Goal: Communication & Community: Answer question/provide support

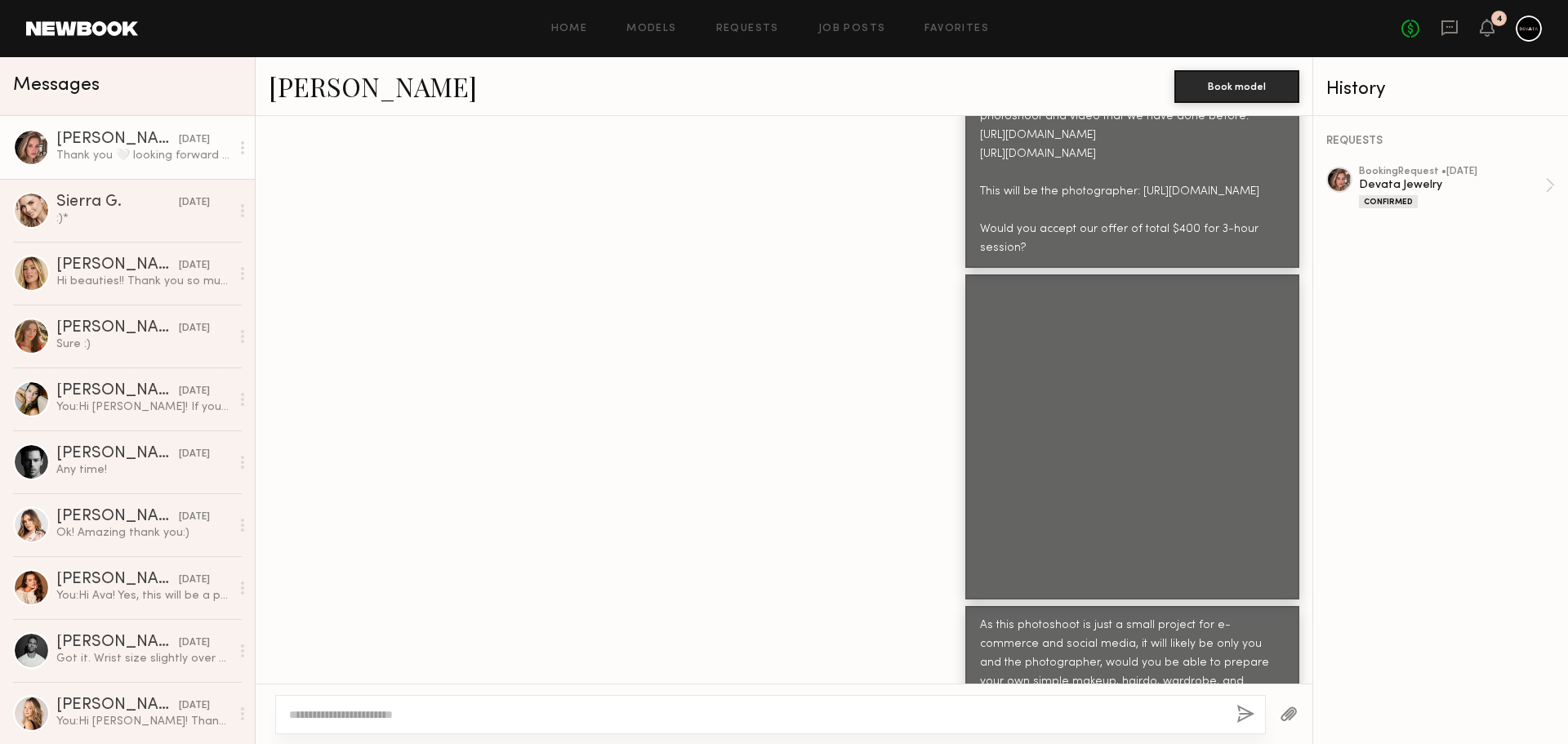
scroll to position [4061, 0]
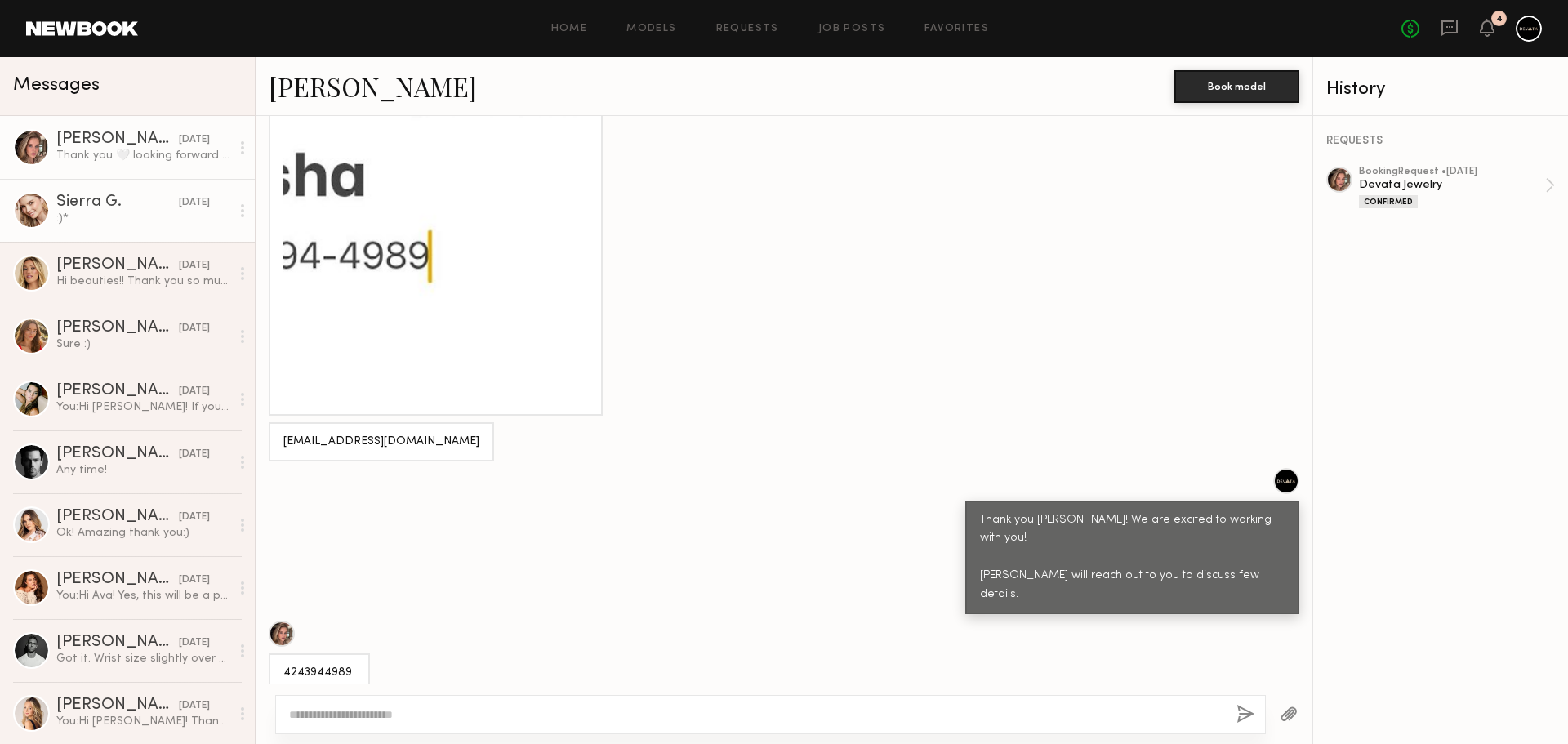
click at [104, 220] on div ":)*" at bounding box center [143, 219] width 174 height 16
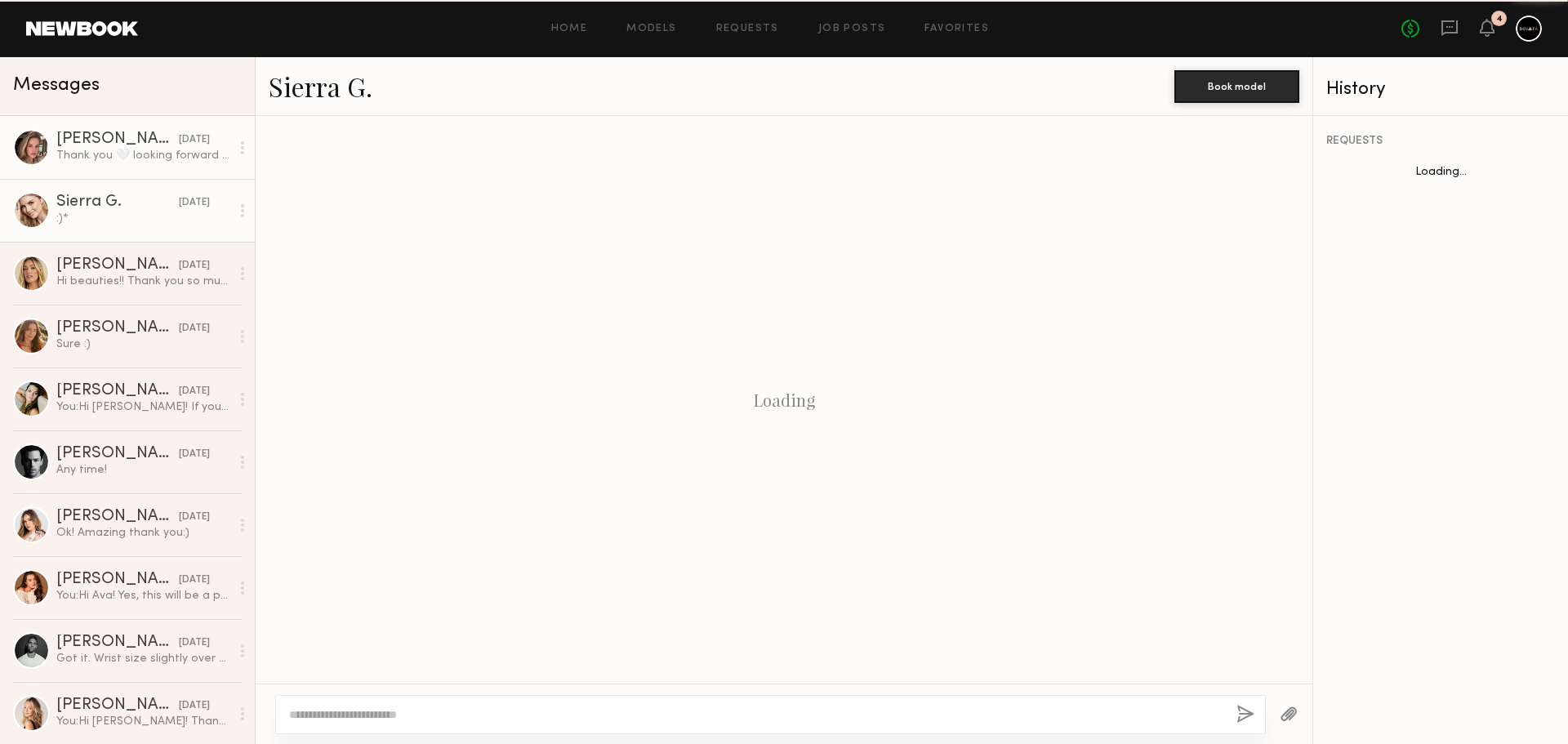
scroll to position [1655, 0]
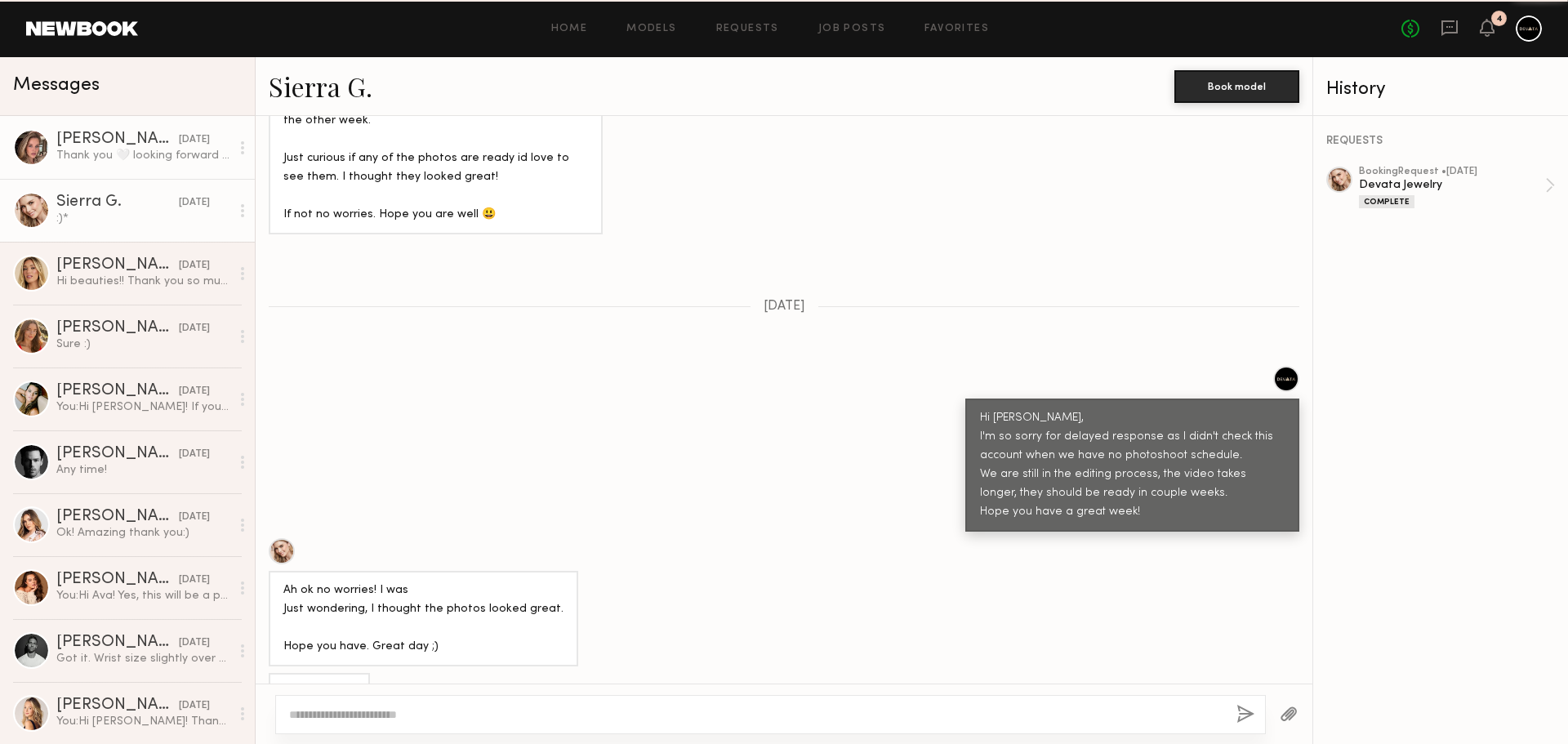
click at [118, 147] on div "Masha B." at bounding box center [117, 140] width 122 height 16
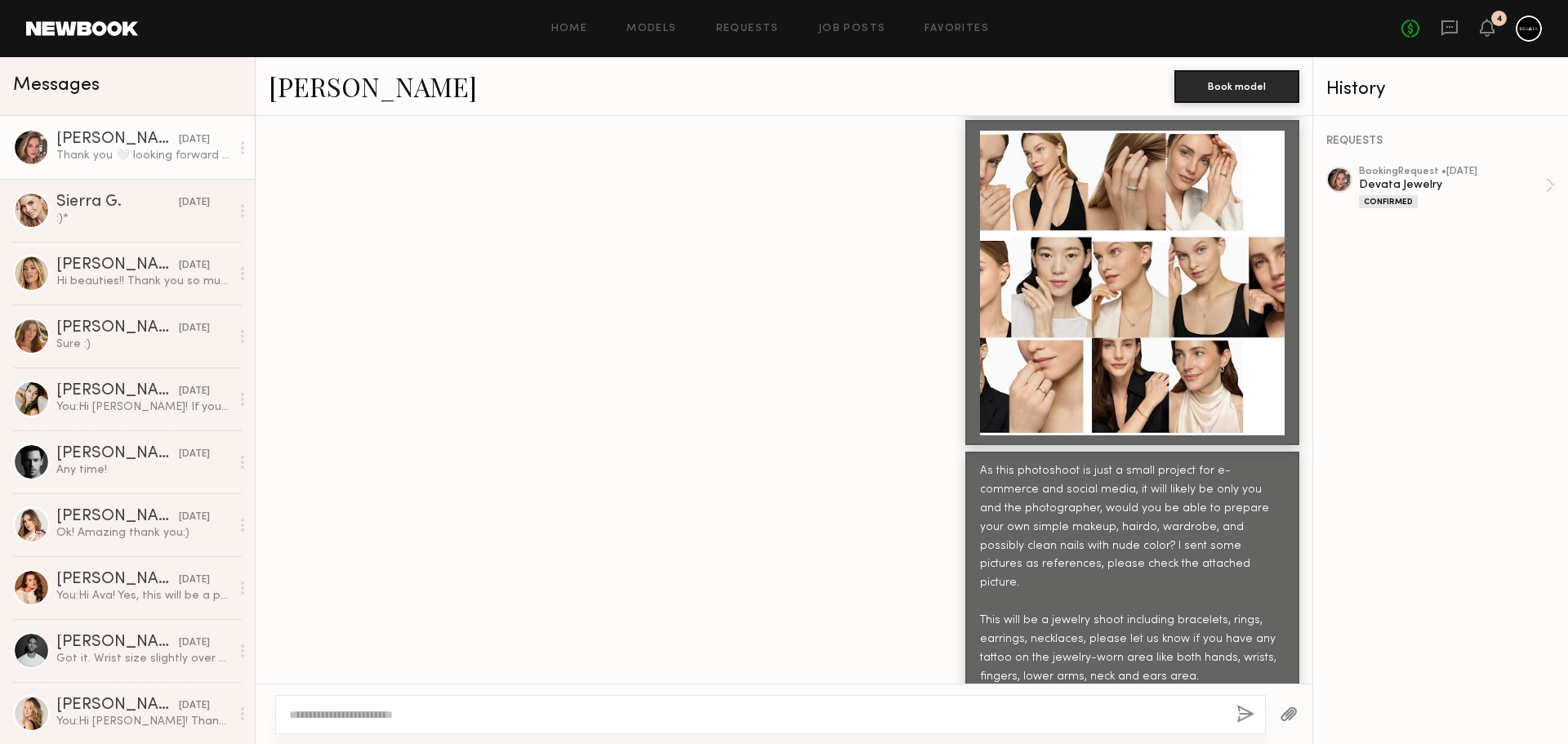
scroll to position [1529, 0]
click at [1069, 384] on div at bounding box center [1132, 281] width 305 height 305
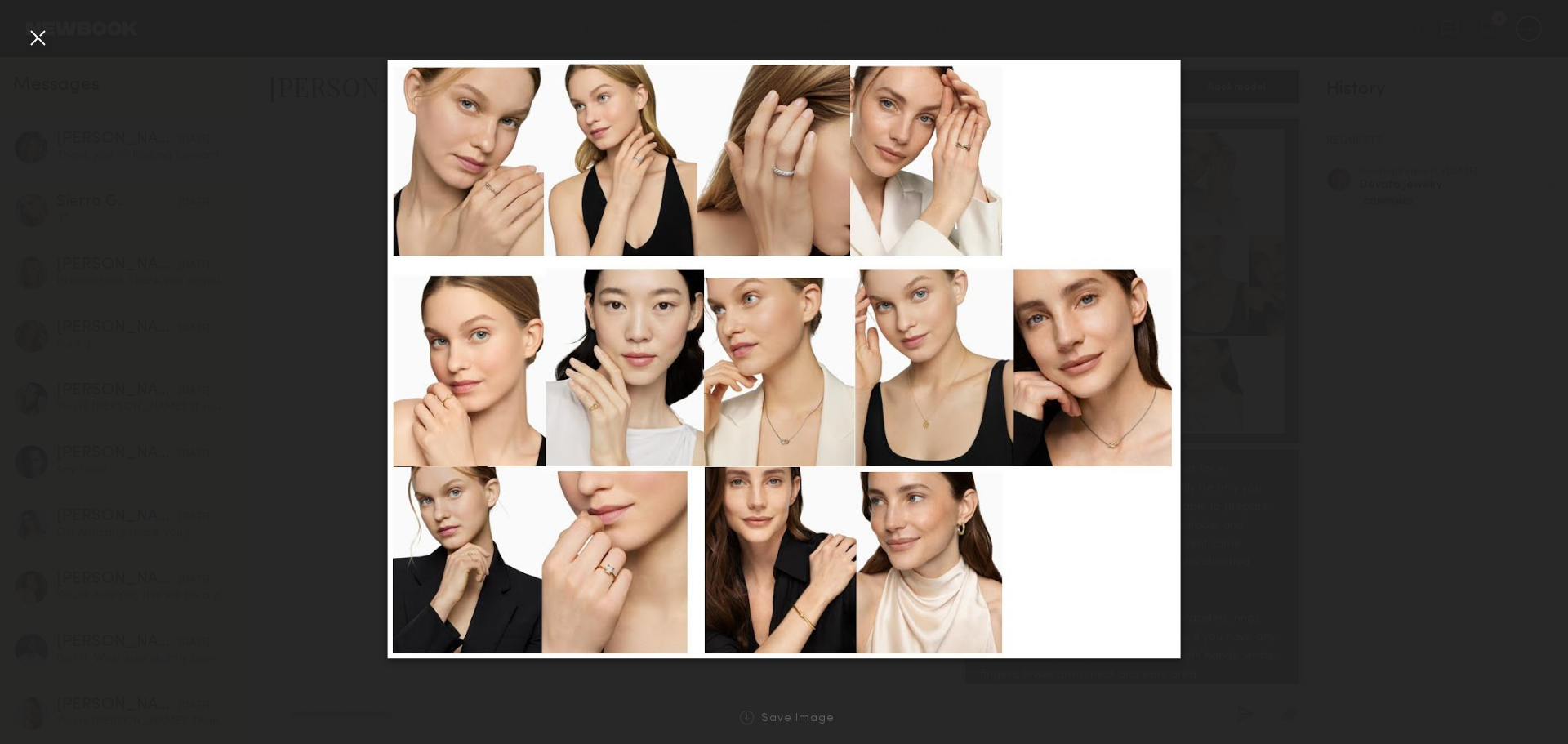
click at [43, 30] on div at bounding box center [37, 37] width 26 height 26
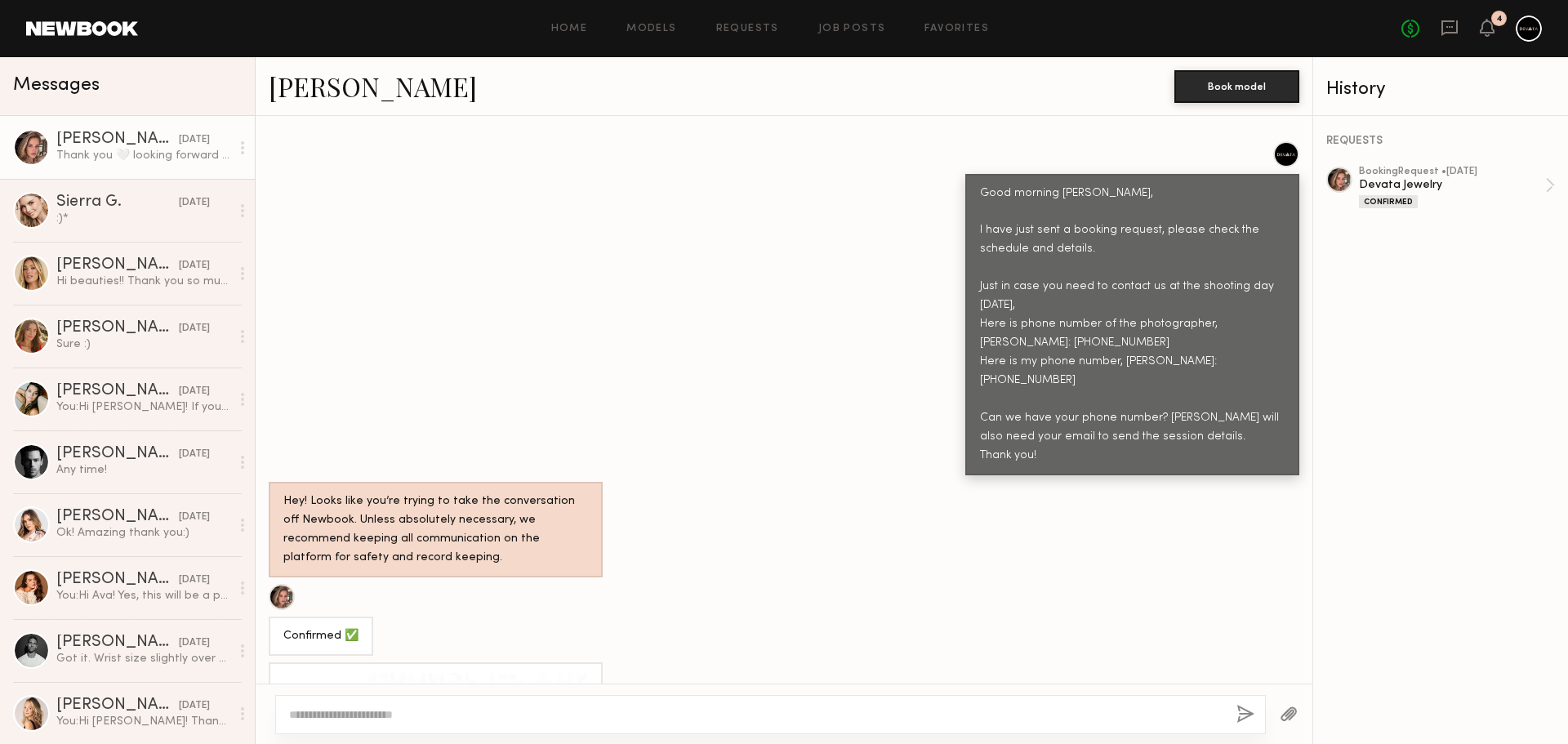
scroll to position [4061, 0]
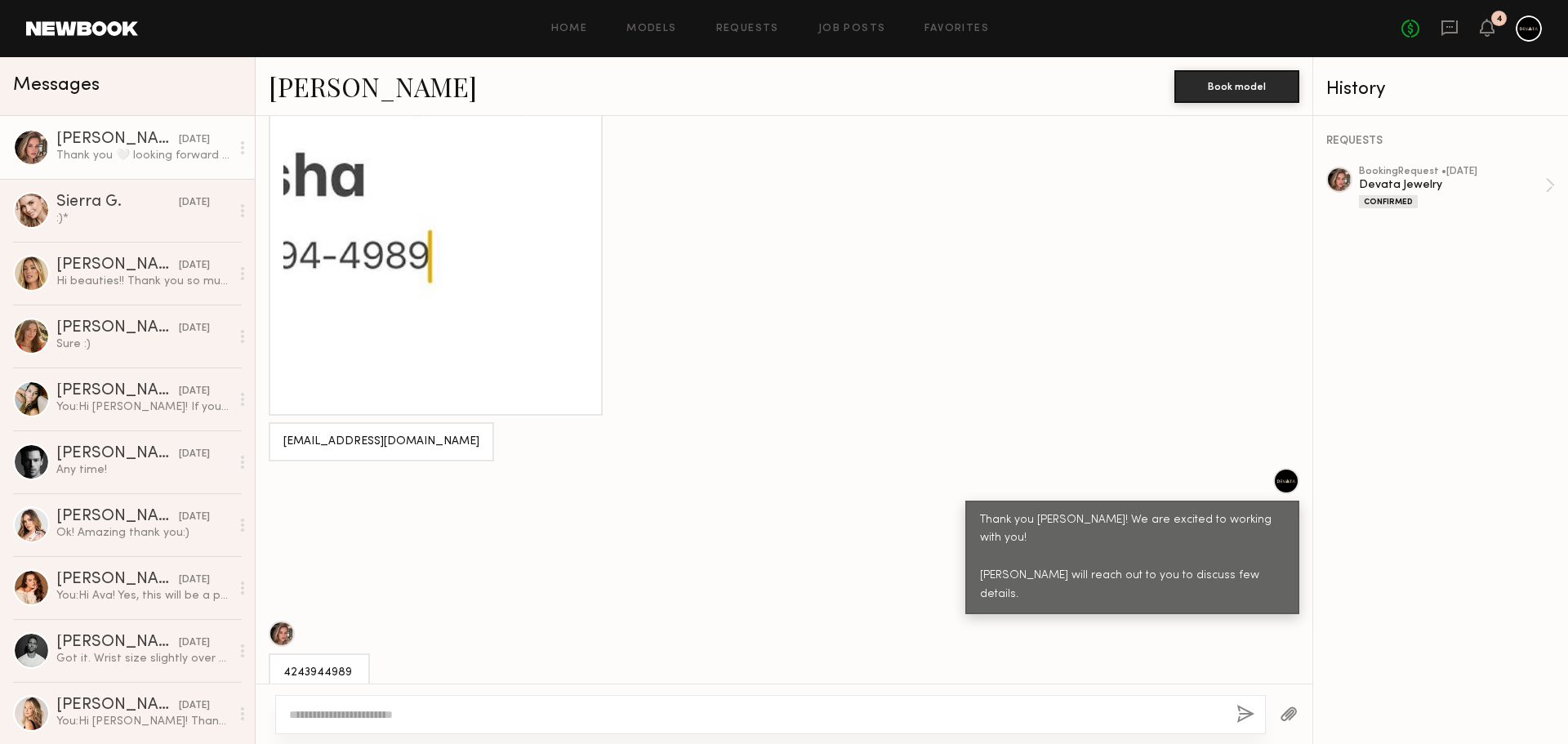
click at [576, 718] on textarea at bounding box center [756, 714] width 935 height 16
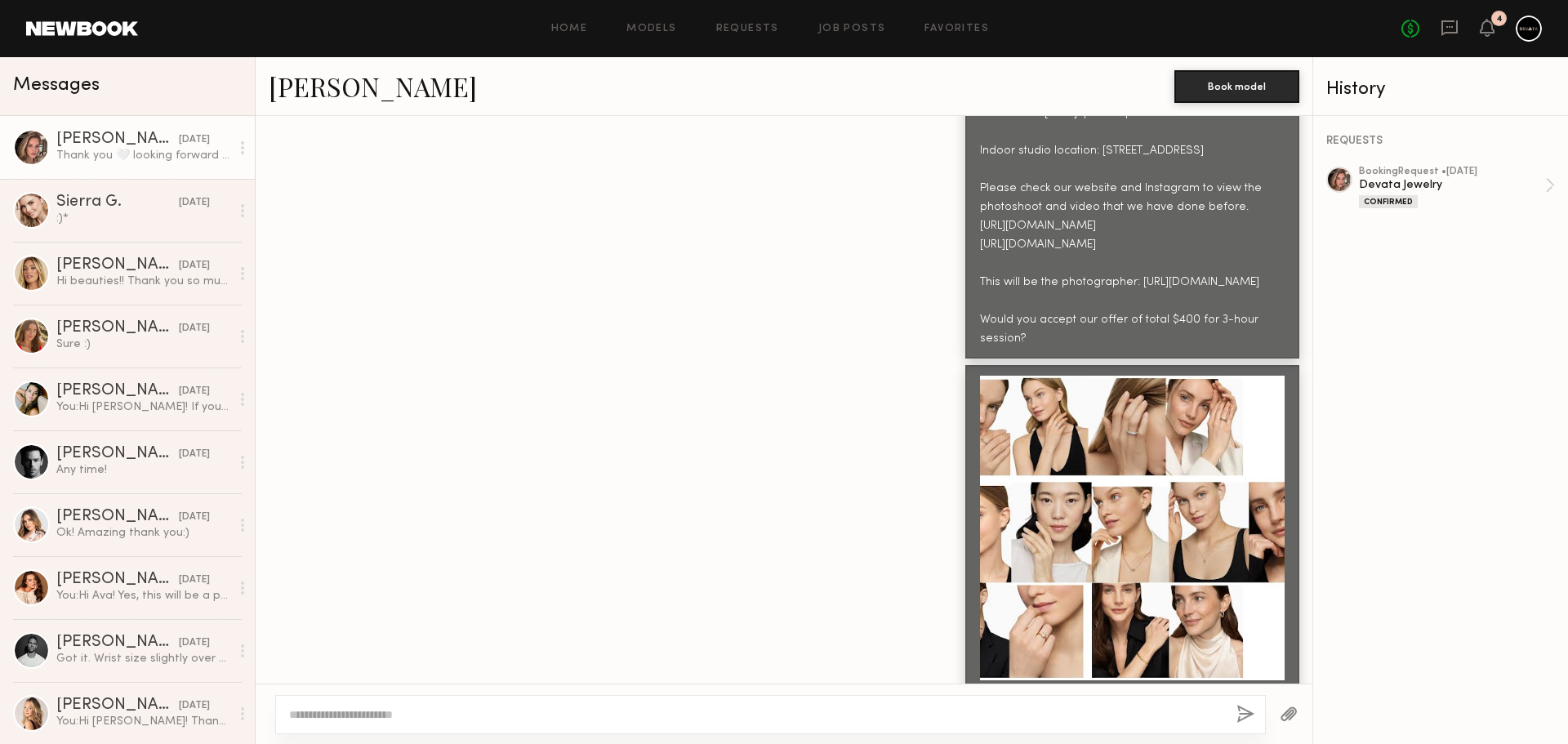
scroll to position [1529, 0]
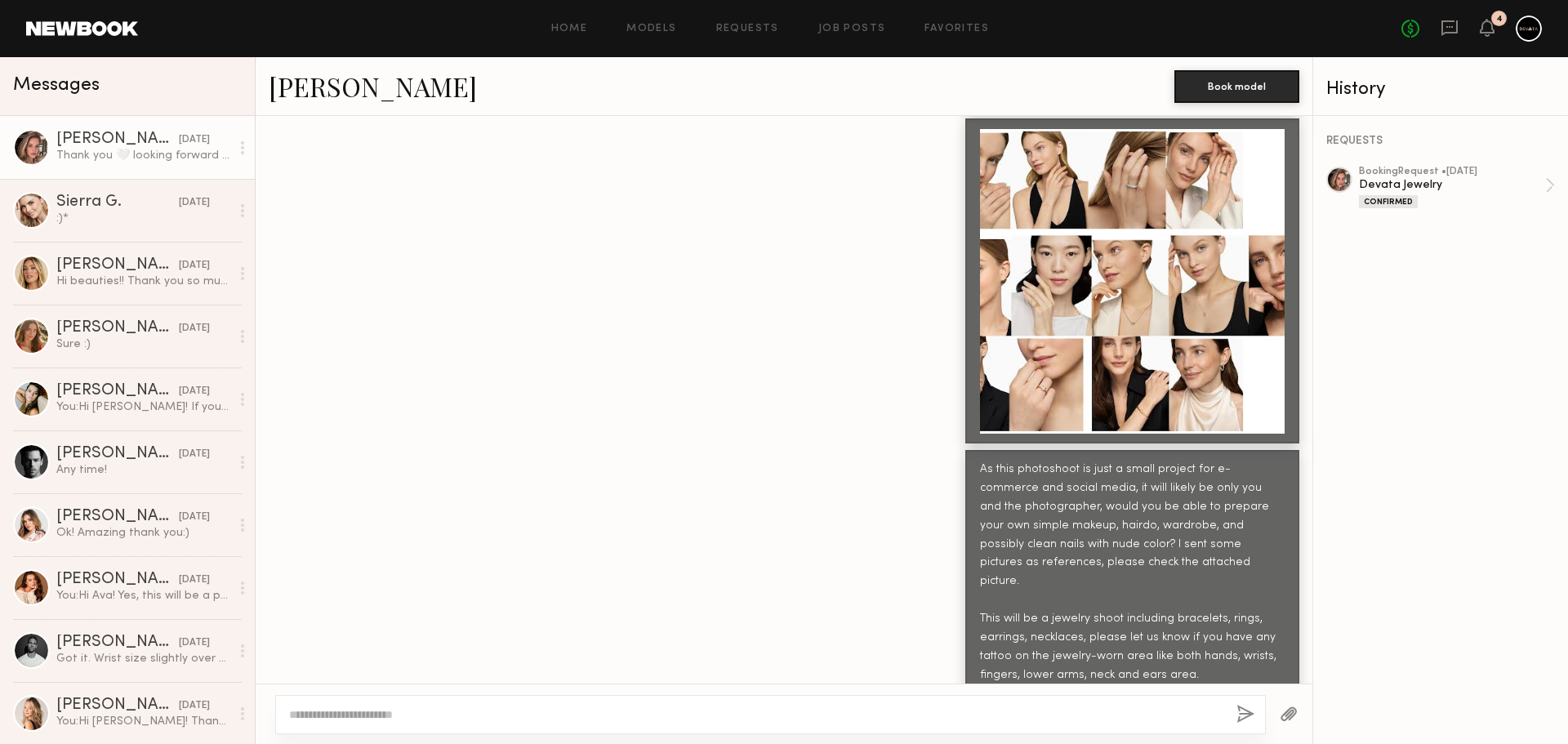
click at [1050, 341] on div at bounding box center [1132, 281] width 305 height 305
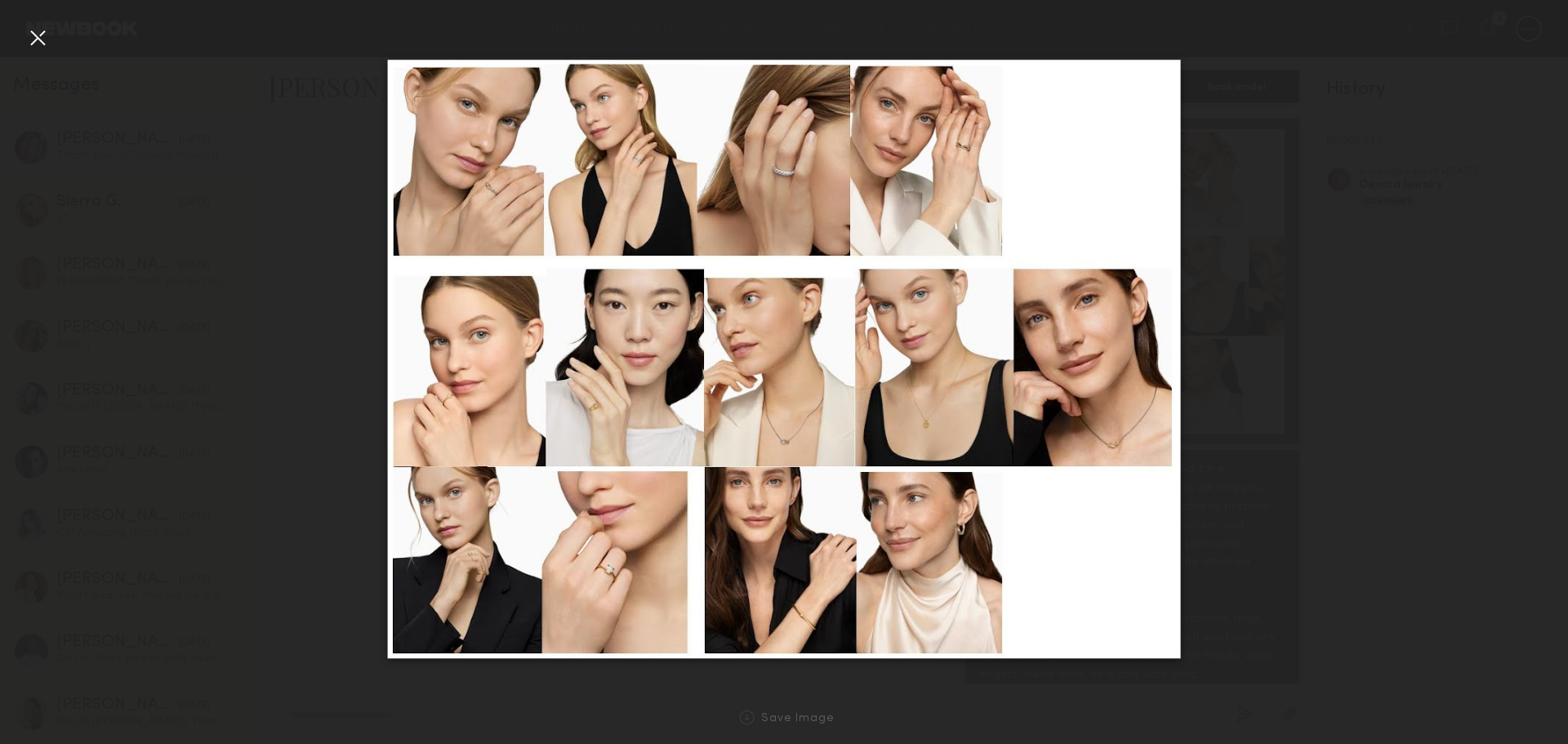
click at [21, 43] on div at bounding box center [784, 359] width 1568 height 666
click at [39, 36] on div at bounding box center [37, 37] width 26 height 26
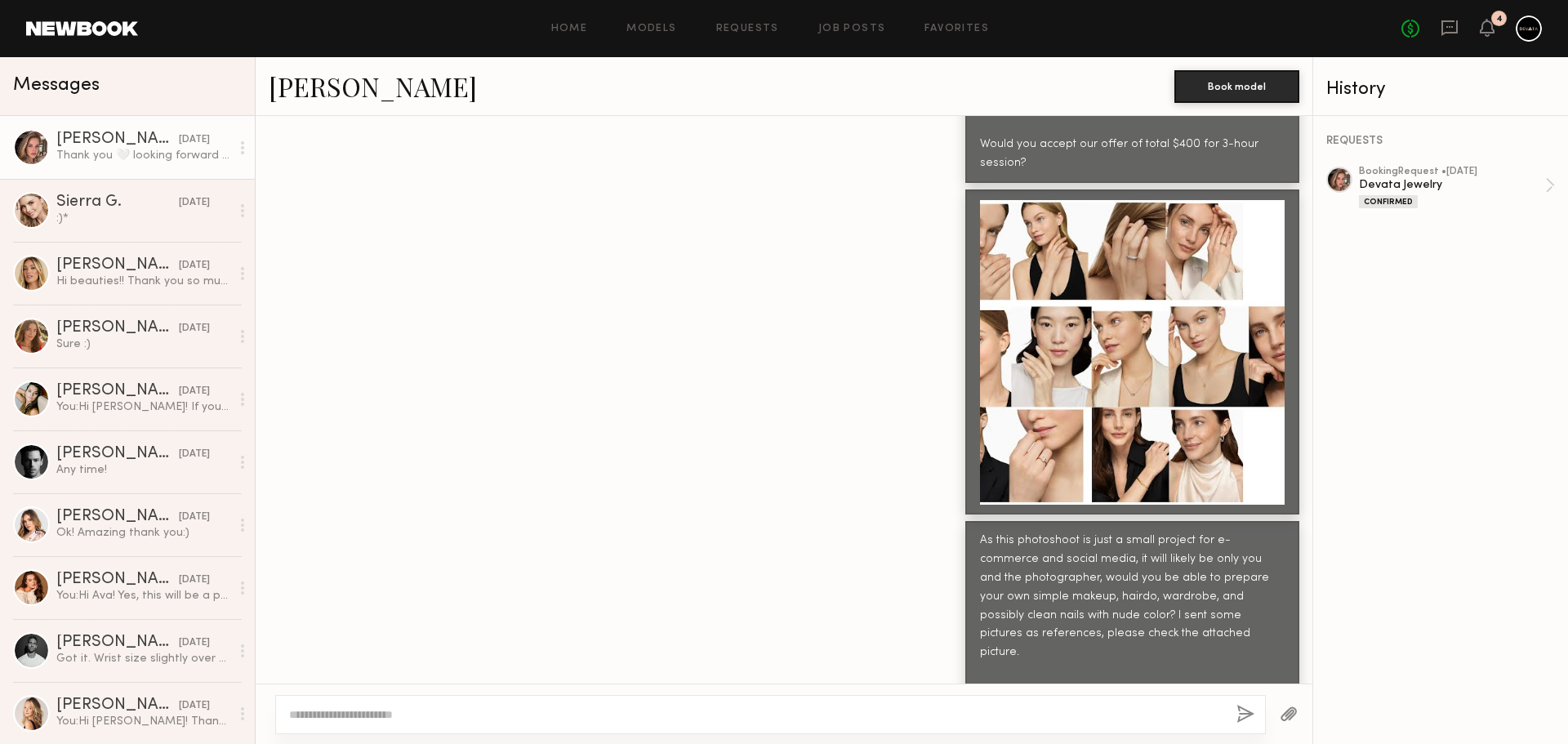
scroll to position [1366, 0]
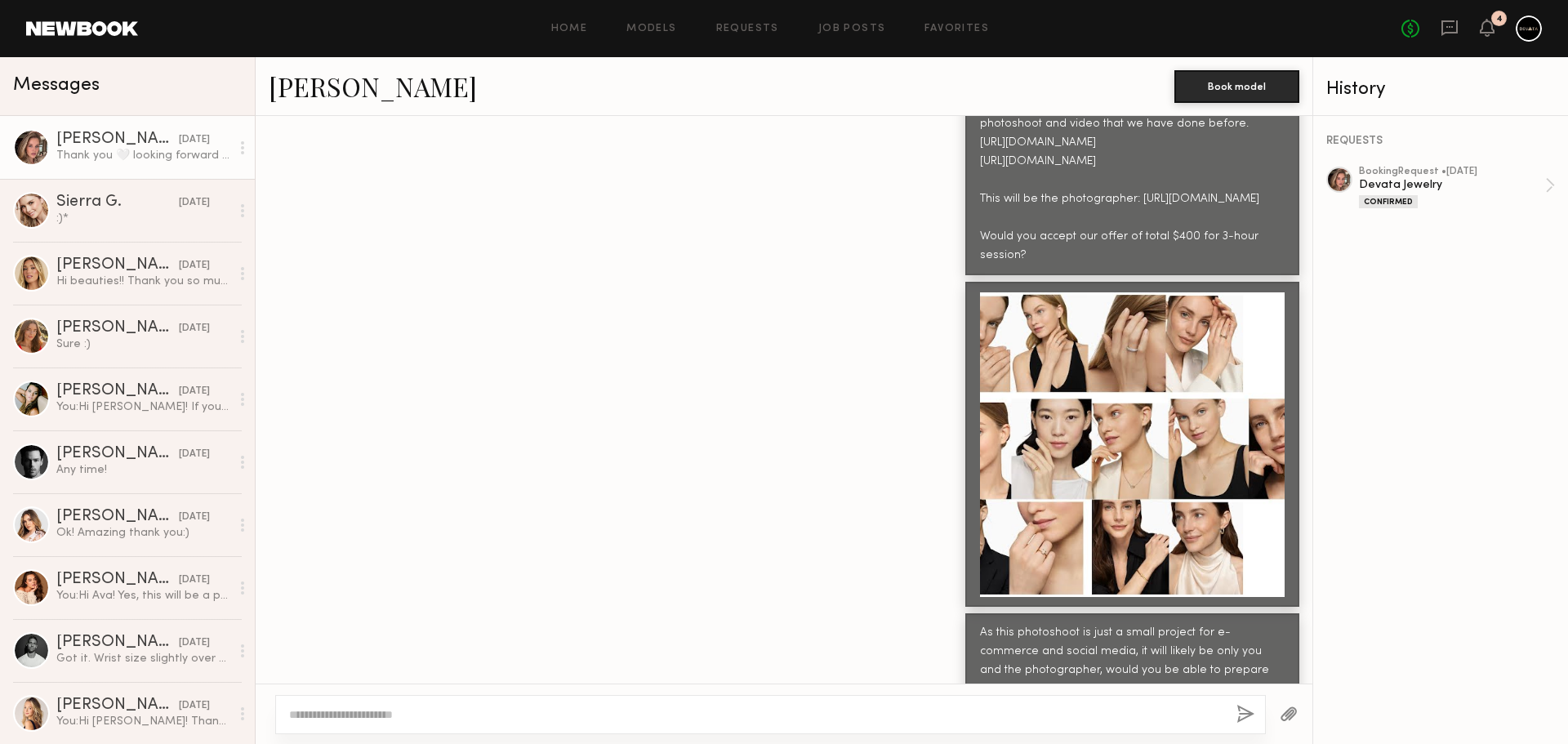
click at [1142, 483] on div at bounding box center [1132, 444] width 305 height 305
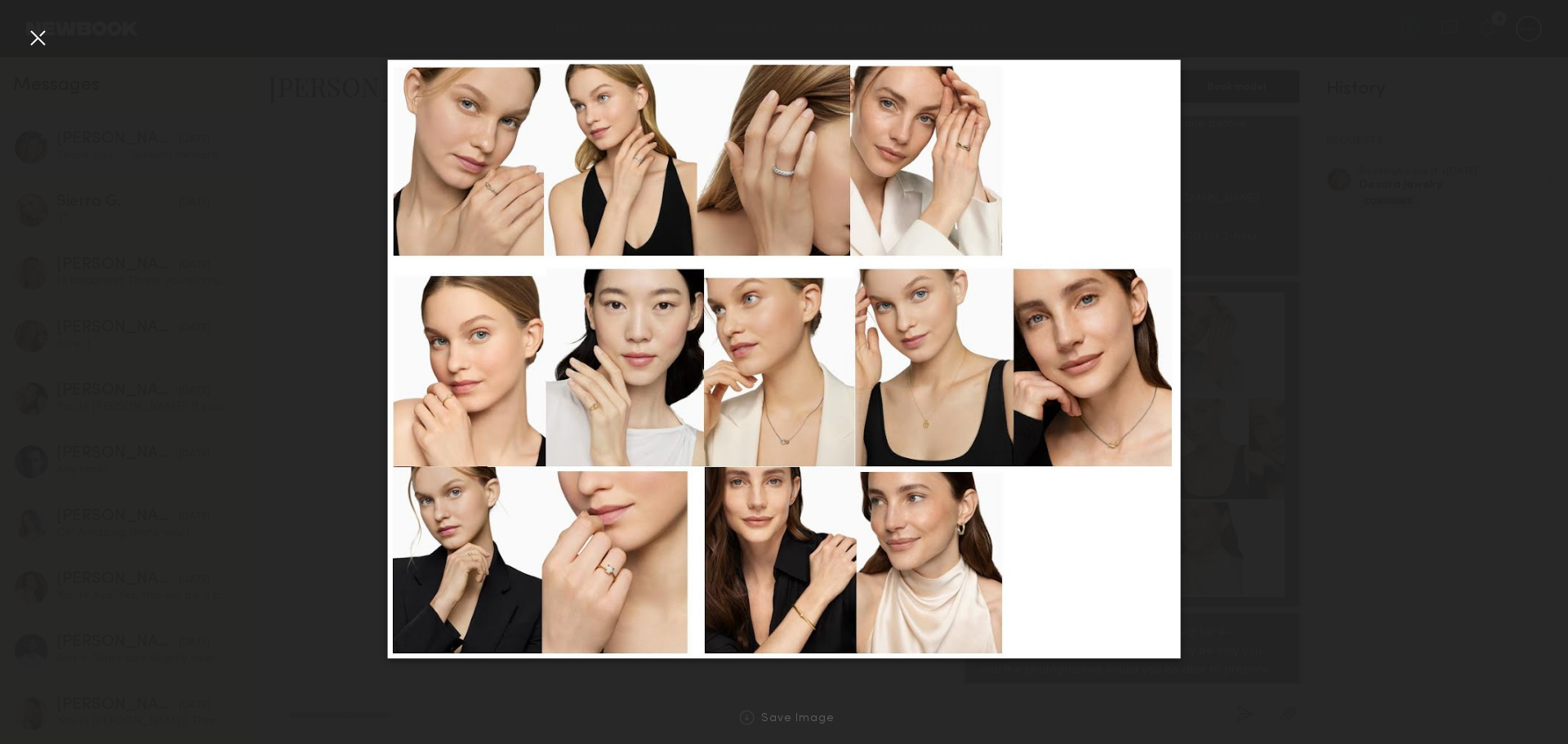
click at [820, 608] on img at bounding box center [784, 359] width 793 height 600
click at [51, 30] on div at bounding box center [784, 359] width 1568 height 666
click at [36, 36] on div at bounding box center [37, 37] width 26 height 26
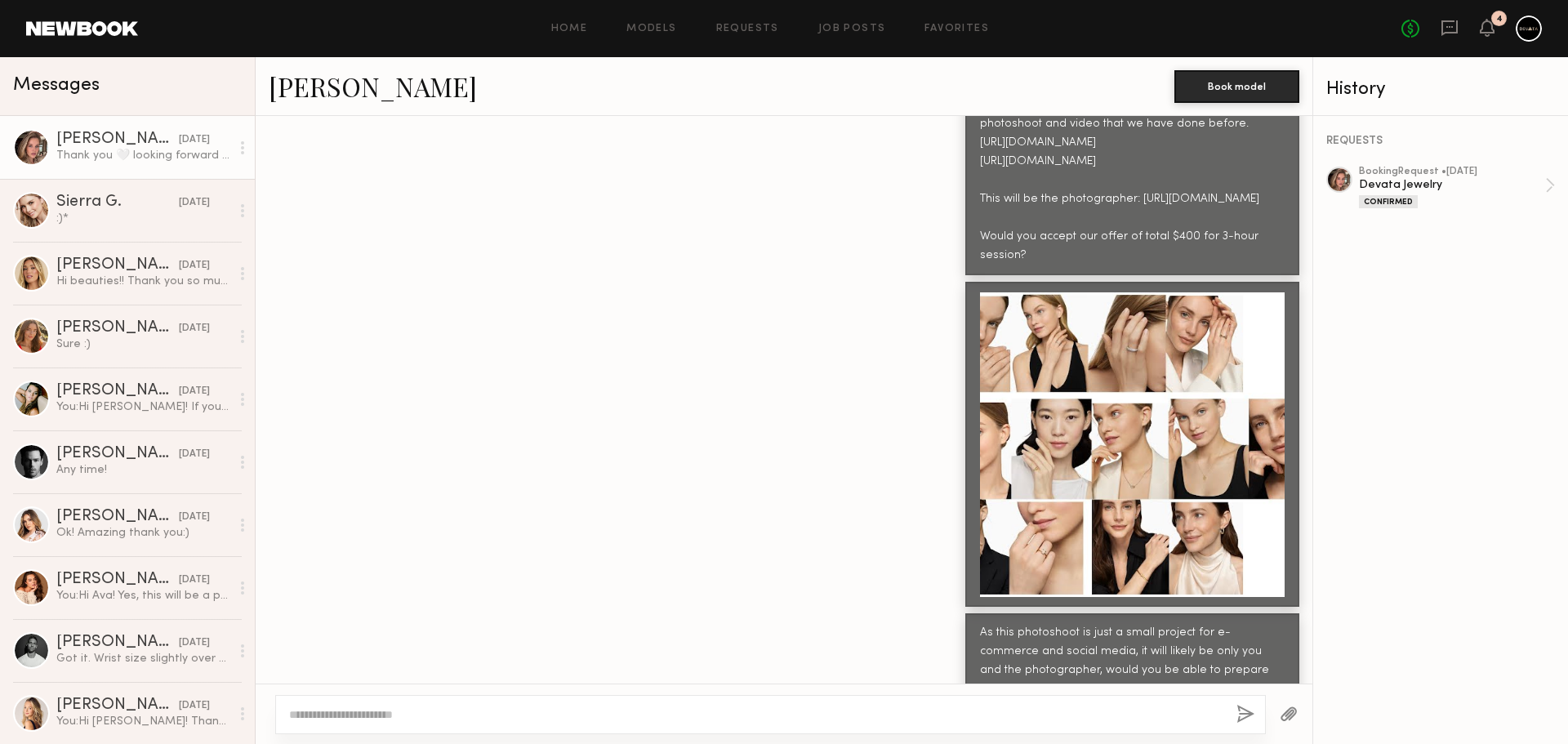
click at [1138, 465] on div at bounding box center [1132, 444] width 305 height 305
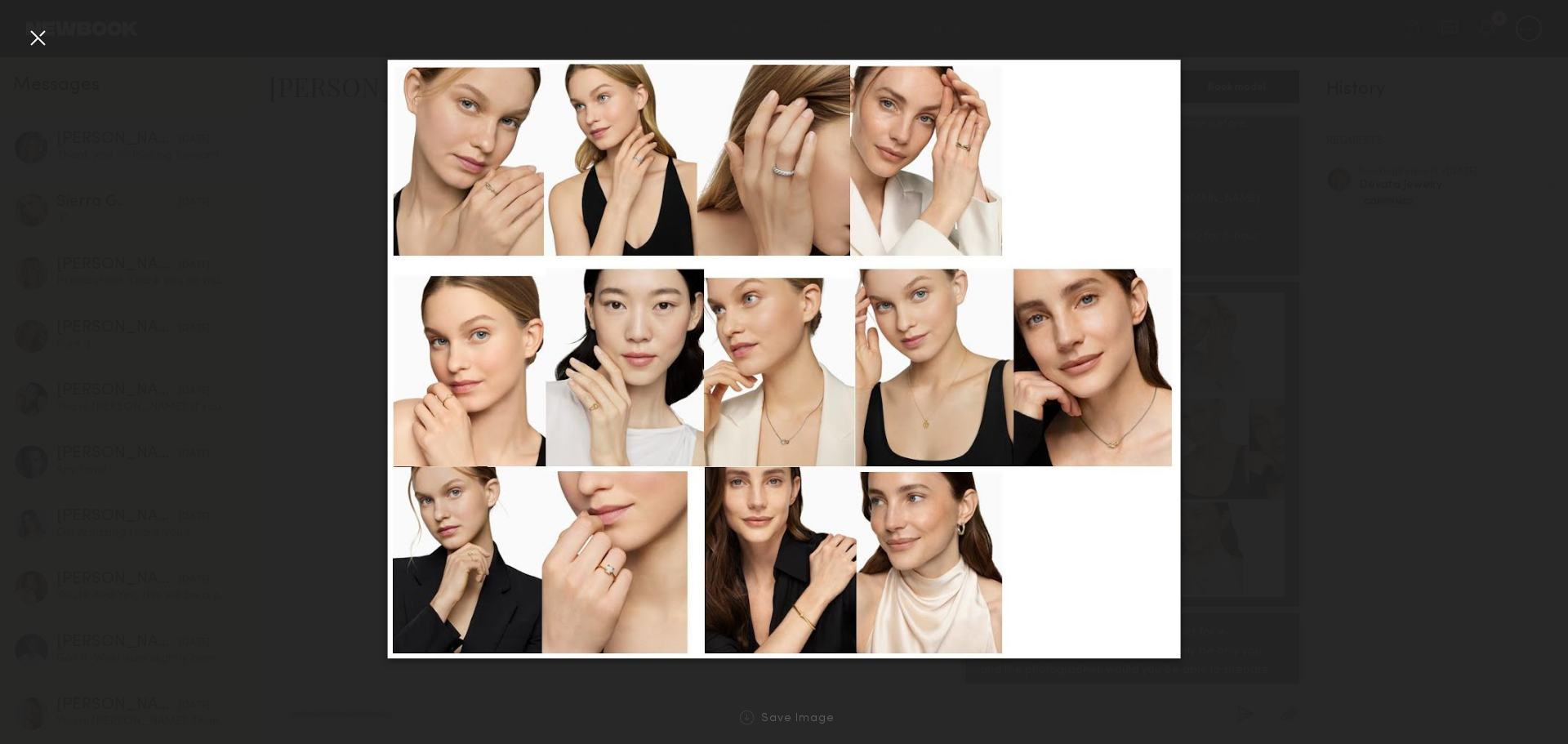
click at [52, 21] on nb-gallery-light "Save Image" at bounding box center [784, 372] width 1568 height 744
click at [49, 30] on div at bounding box center [37, 37] width 26 height 26
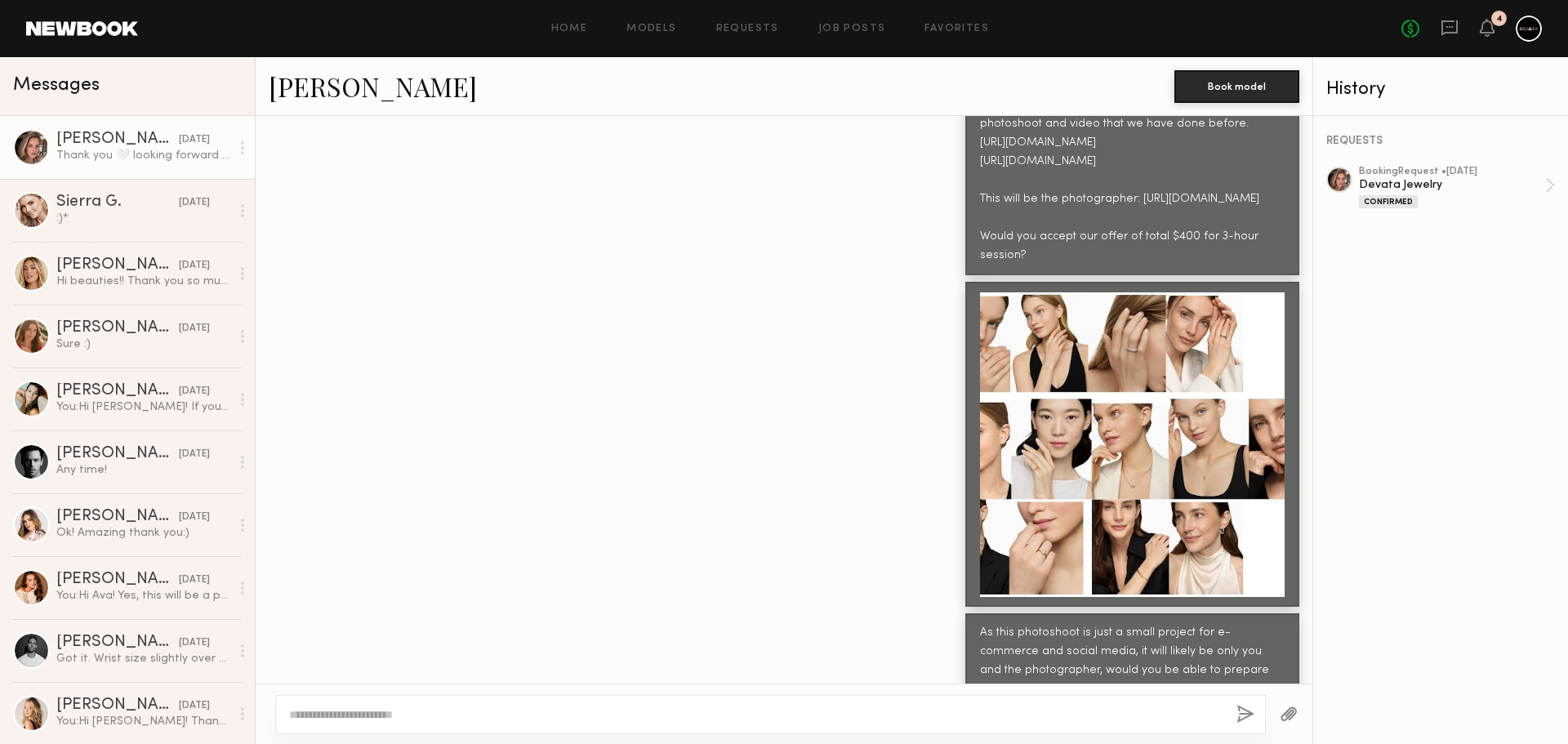
click at [1110, 516] on div at bounding box center [1132, 444] width 305 height 305
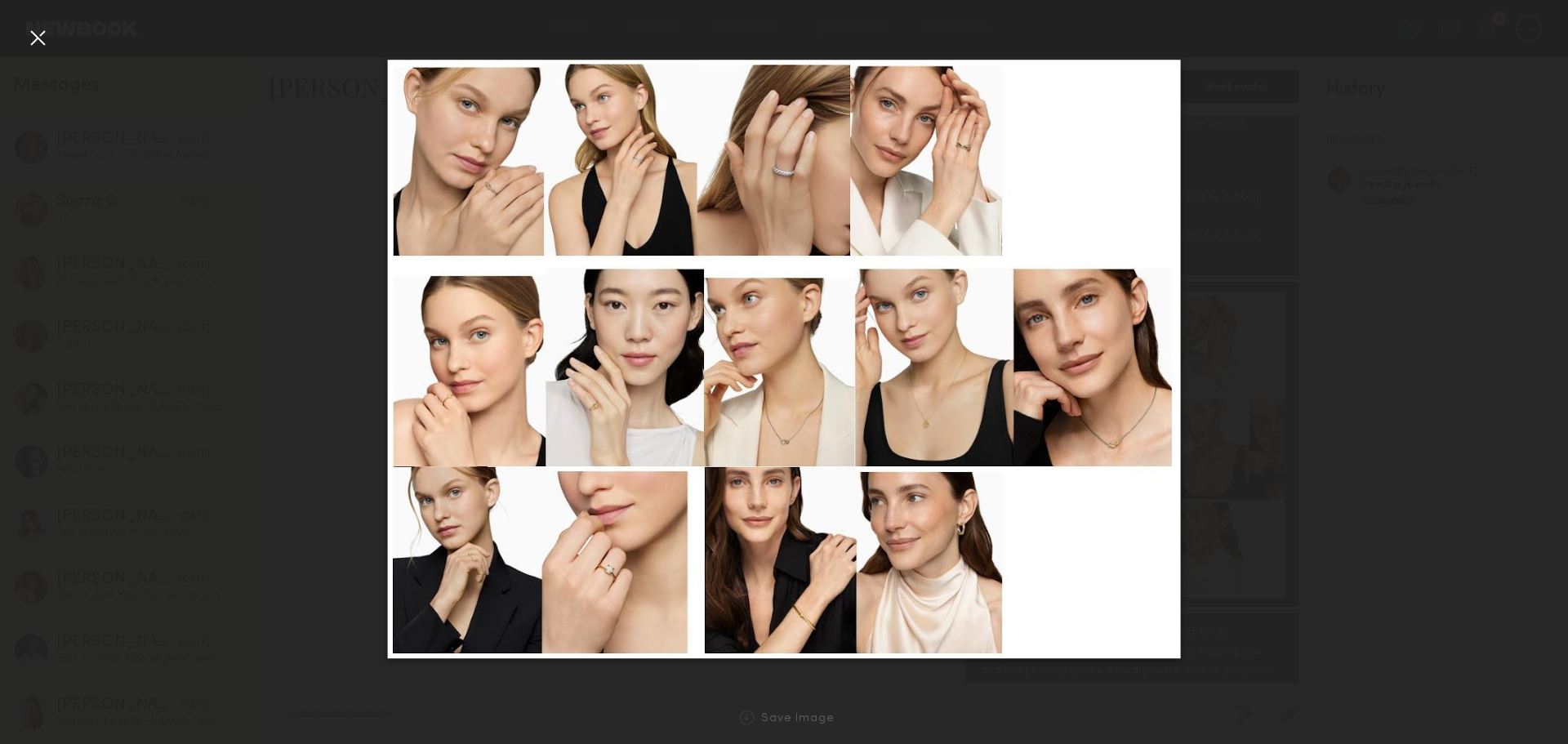
click at [1436, 185] on div at bounding box center [784, 359] width 1568 height 666
click at [30, 37] on div at bounding box center [37, 37] width 26 height 26
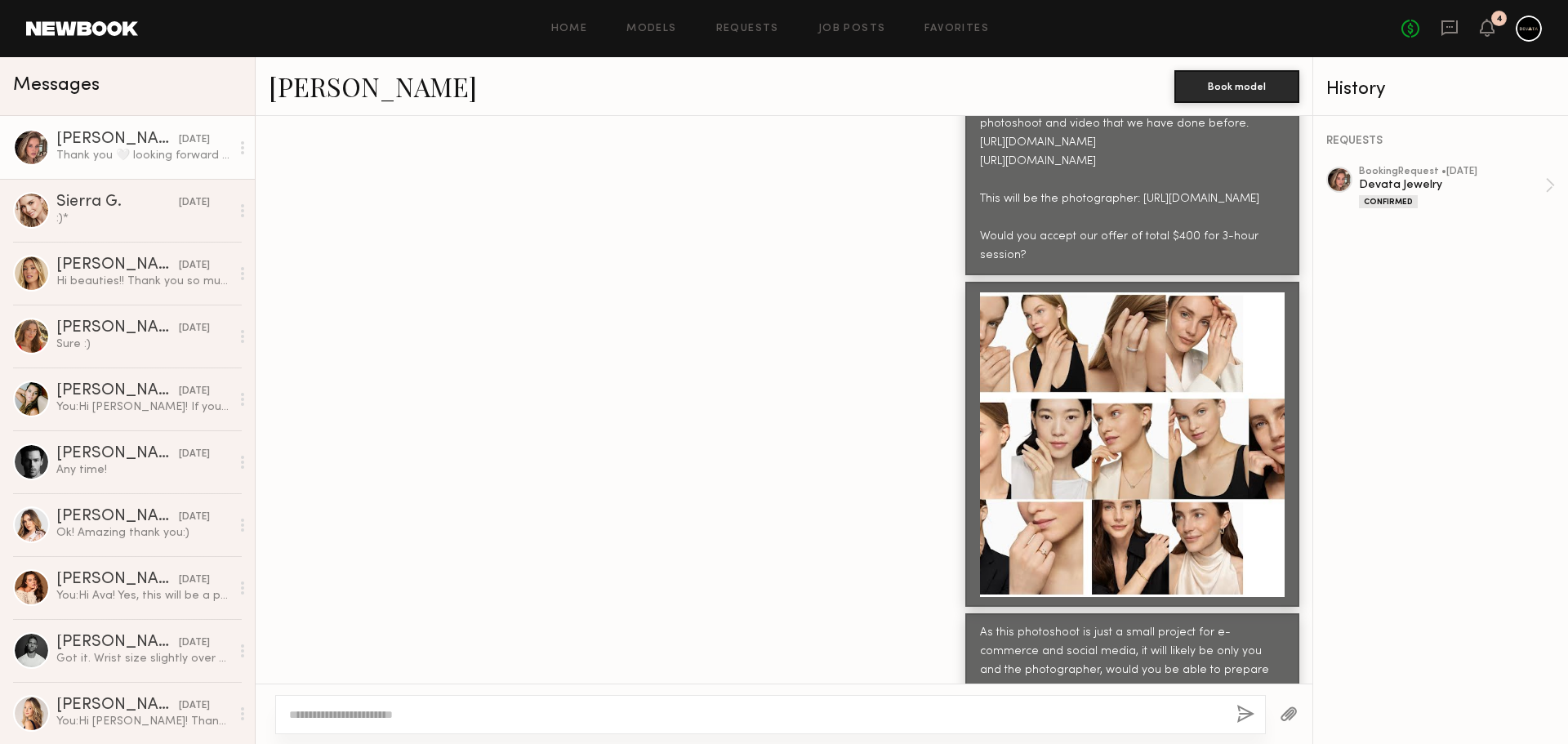
click at [118, 157] on div "Thank you 🤍 looking forward to it" at bounding box center [143, 155] width 174 height 16
click at [1409, 182] on div "Devata Jewelry" at bounding box center [1452, 185] width 187 height 16
click at [1174, 420] on div at bounding box center [1132, 444] width 305 height 305
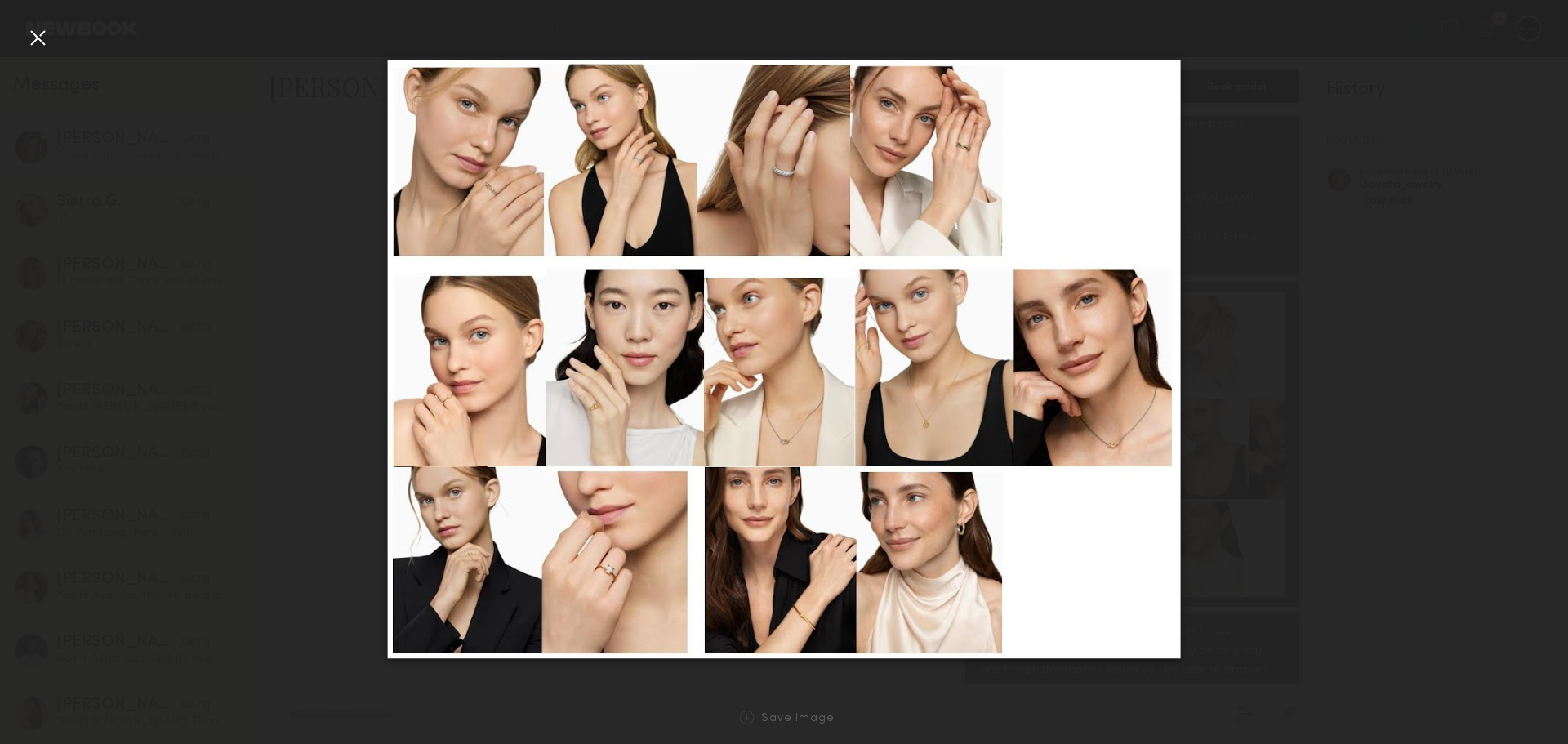
click at [1420, 366] on div at bounding box center [784, 359] width 1568 height 666
click at [35, 35] on div at bounding box center [37, 37] width 26 height 26
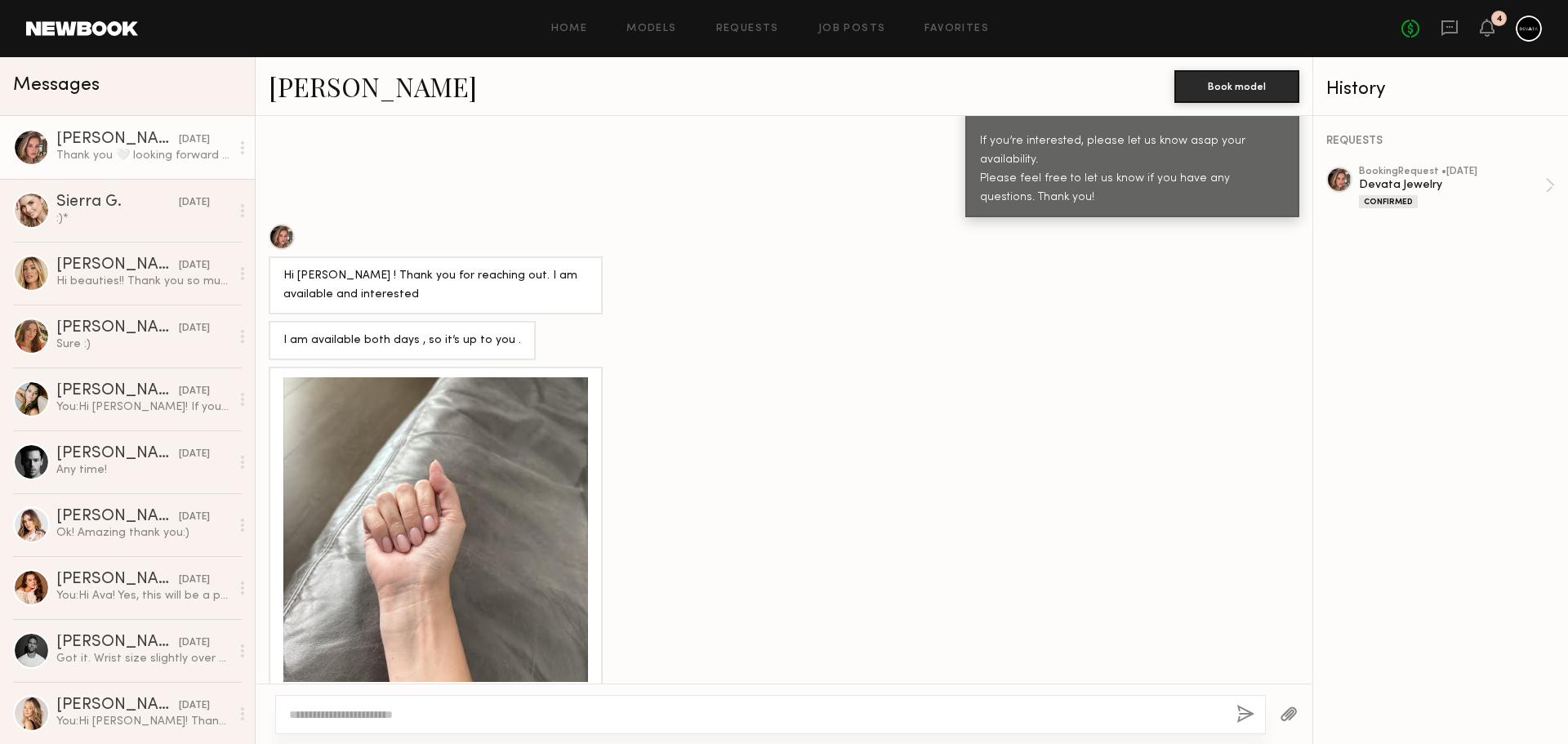
scroll to position [2346, 0]
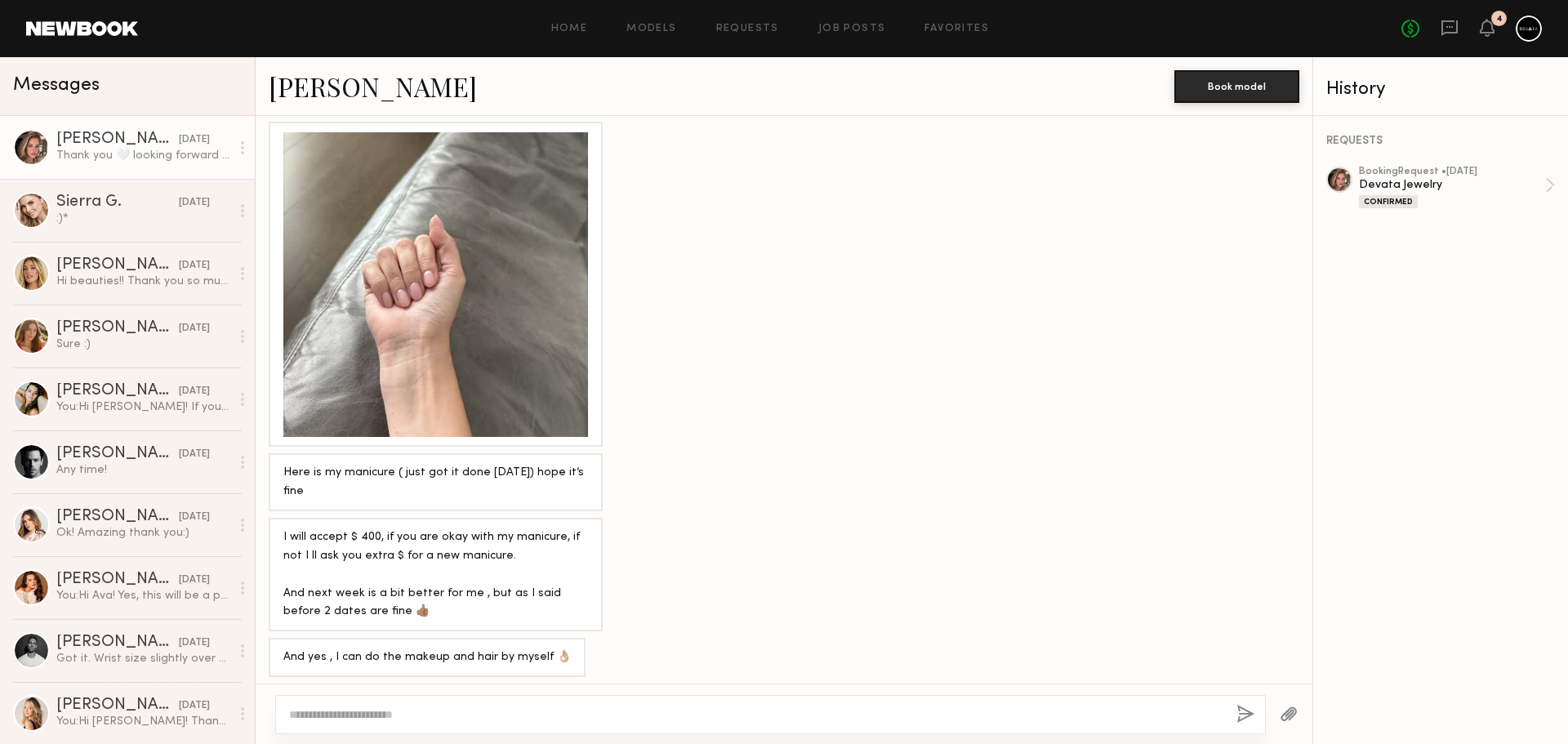
click at [479, 339] on div at bounding box center [436, 284] width 305 height 305
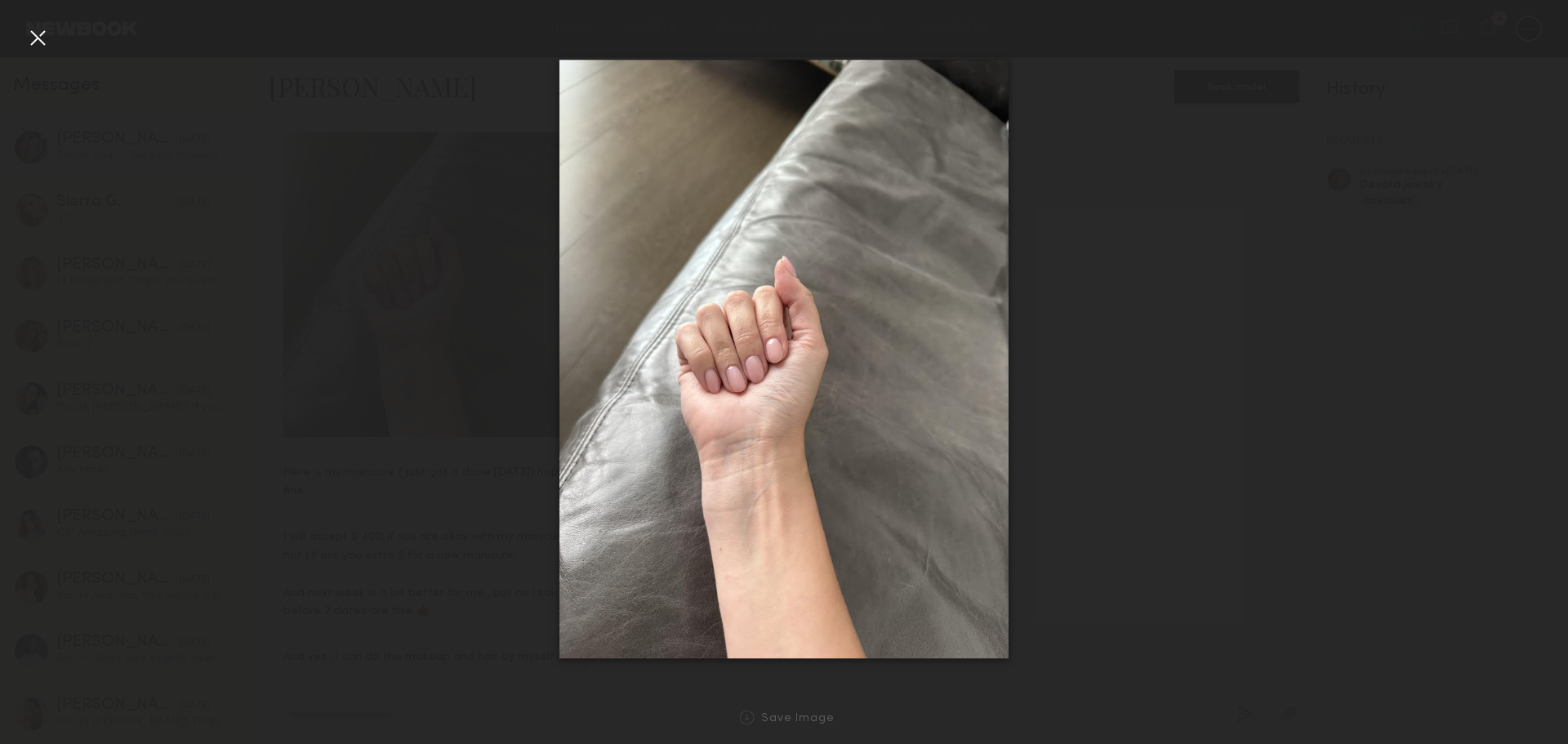
click at [809, 301] on img at bounding box center [784, 359] width 449 height 600
click at [35, 35] on div at bounding box center [37, 37] width 26 height 26
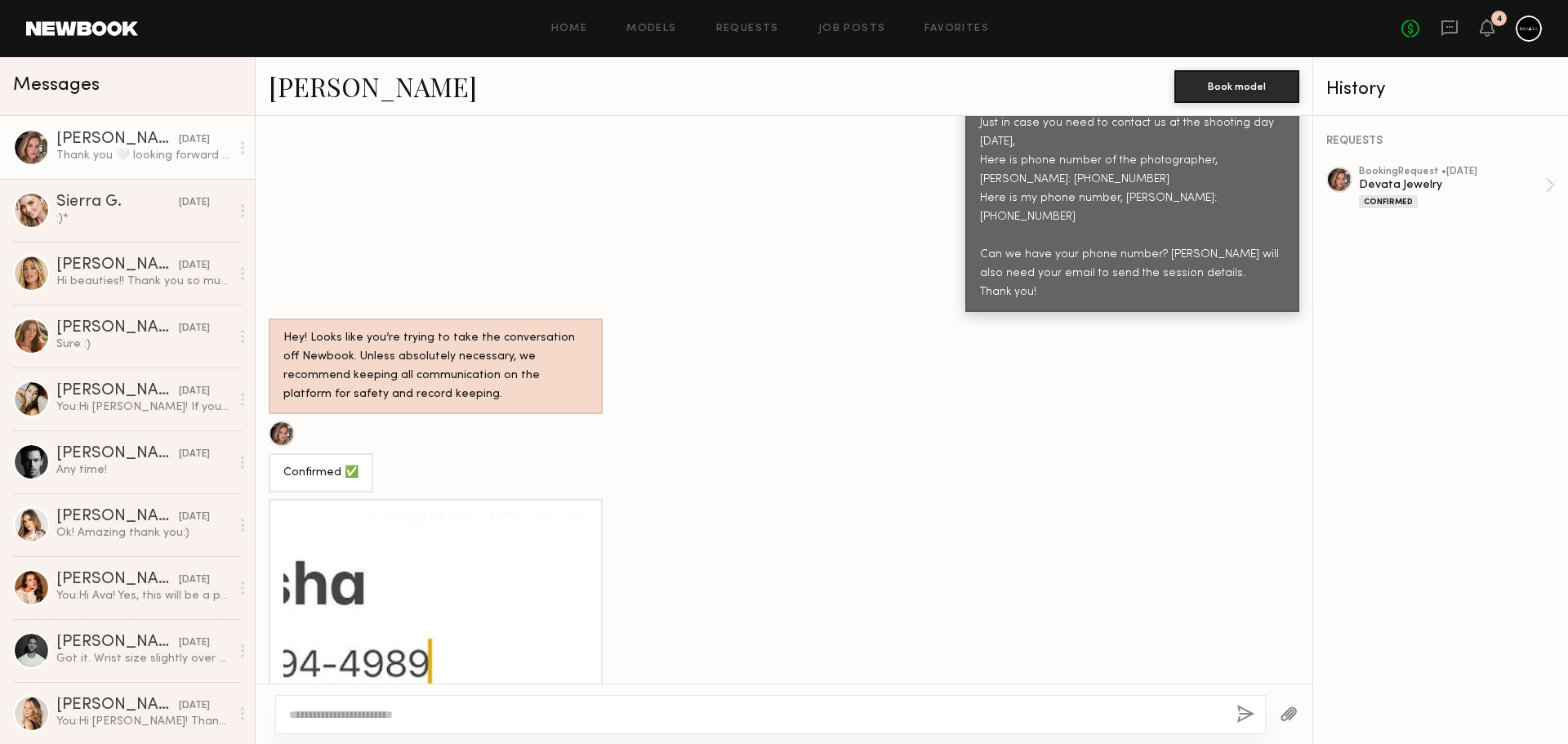
scroll to position [4061, 0]
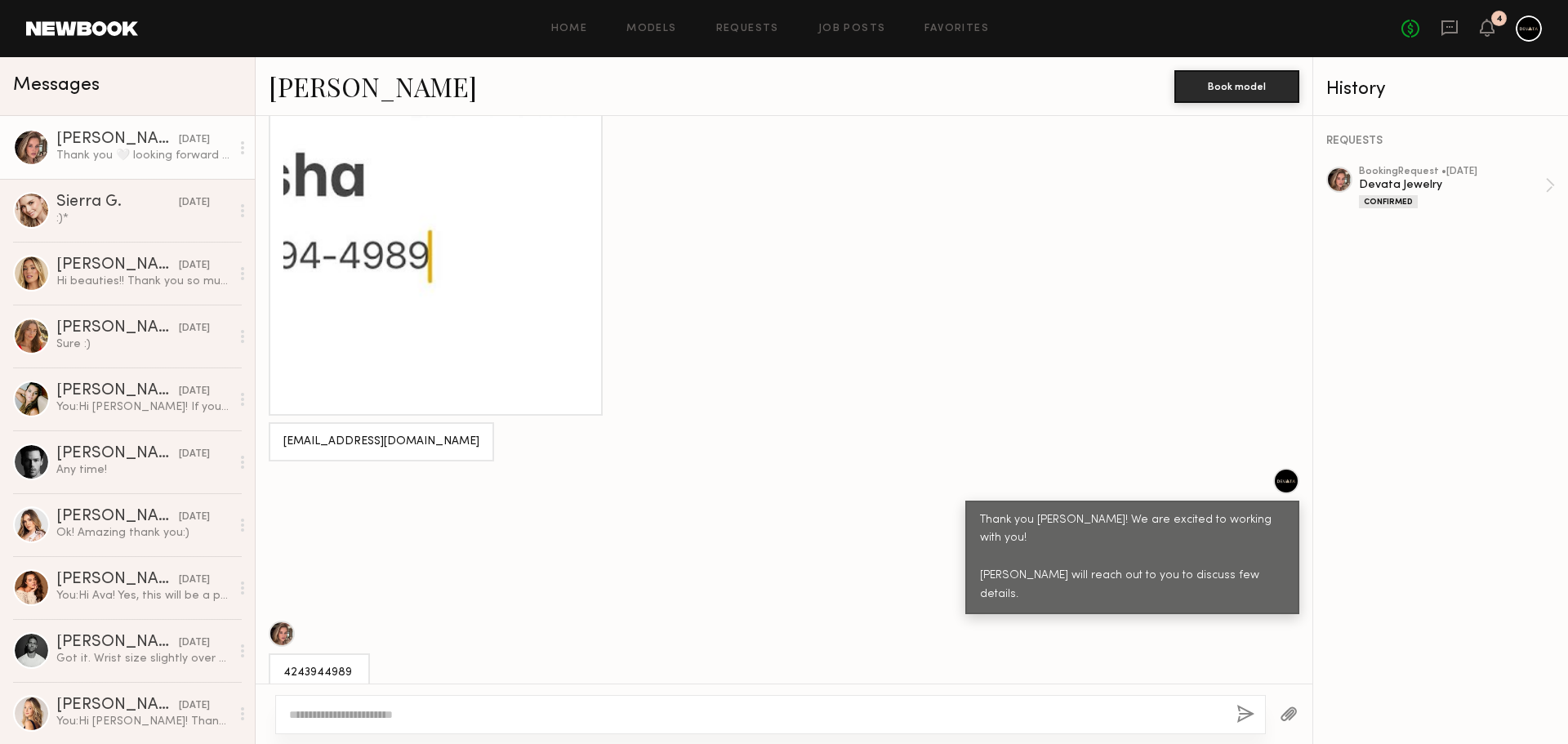
click at [429, 723] on div at bounding box center [771, 714] width 991 height 39
click at [425, 706] on div at bounding box center [771, 714] width 991 height 39
click at [427, 714] on textarea at bounding box center [756, 714] width 935 height 16
click at [1276, 714] on div at bounding box center [1289, 714] width 47 height 40
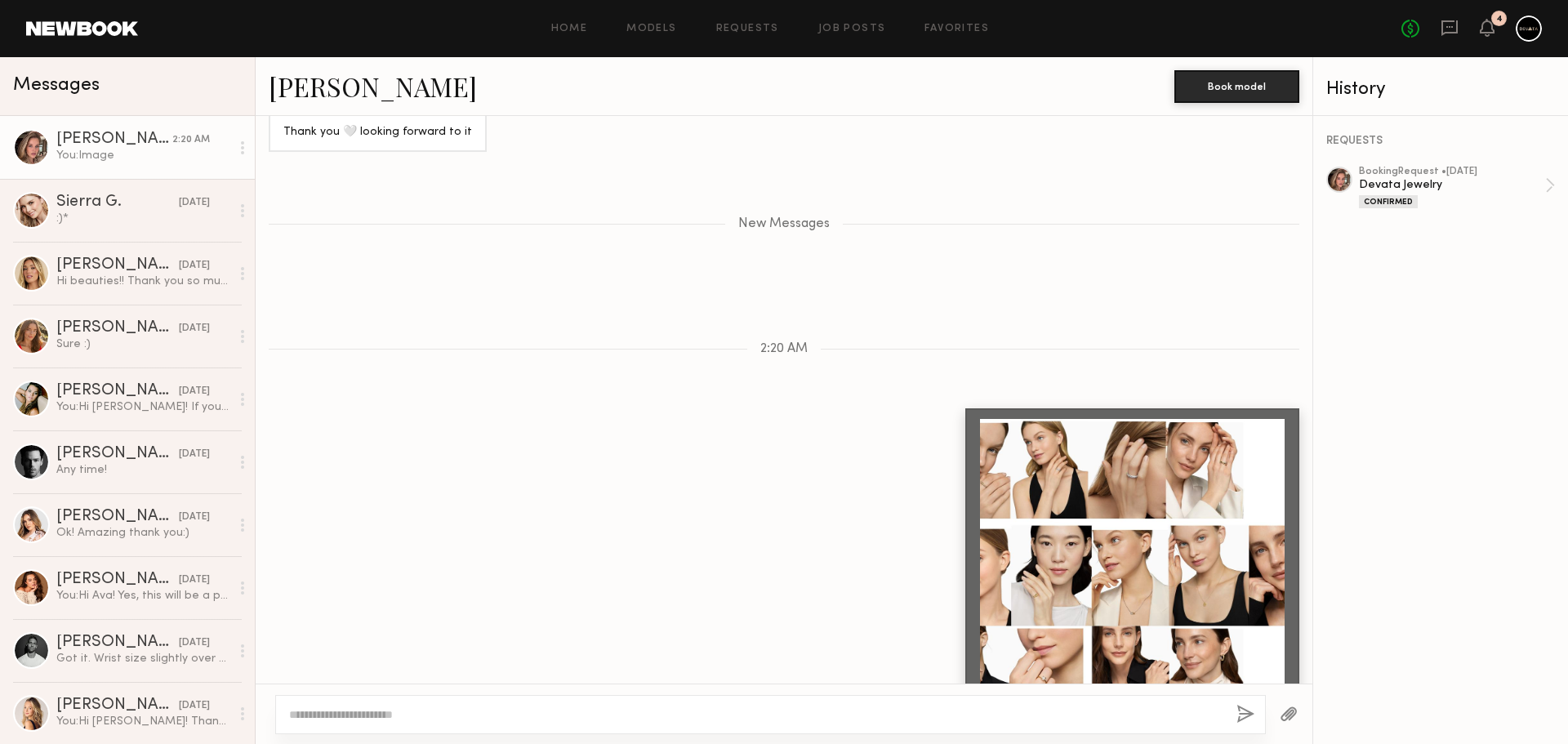
click at [628, 725] on div at bounding box center [771, 714] width 991 height 39
click at [631, 714] on textarea at bounding box center [756, 714] width 935 height 16
paste textarea "**********"
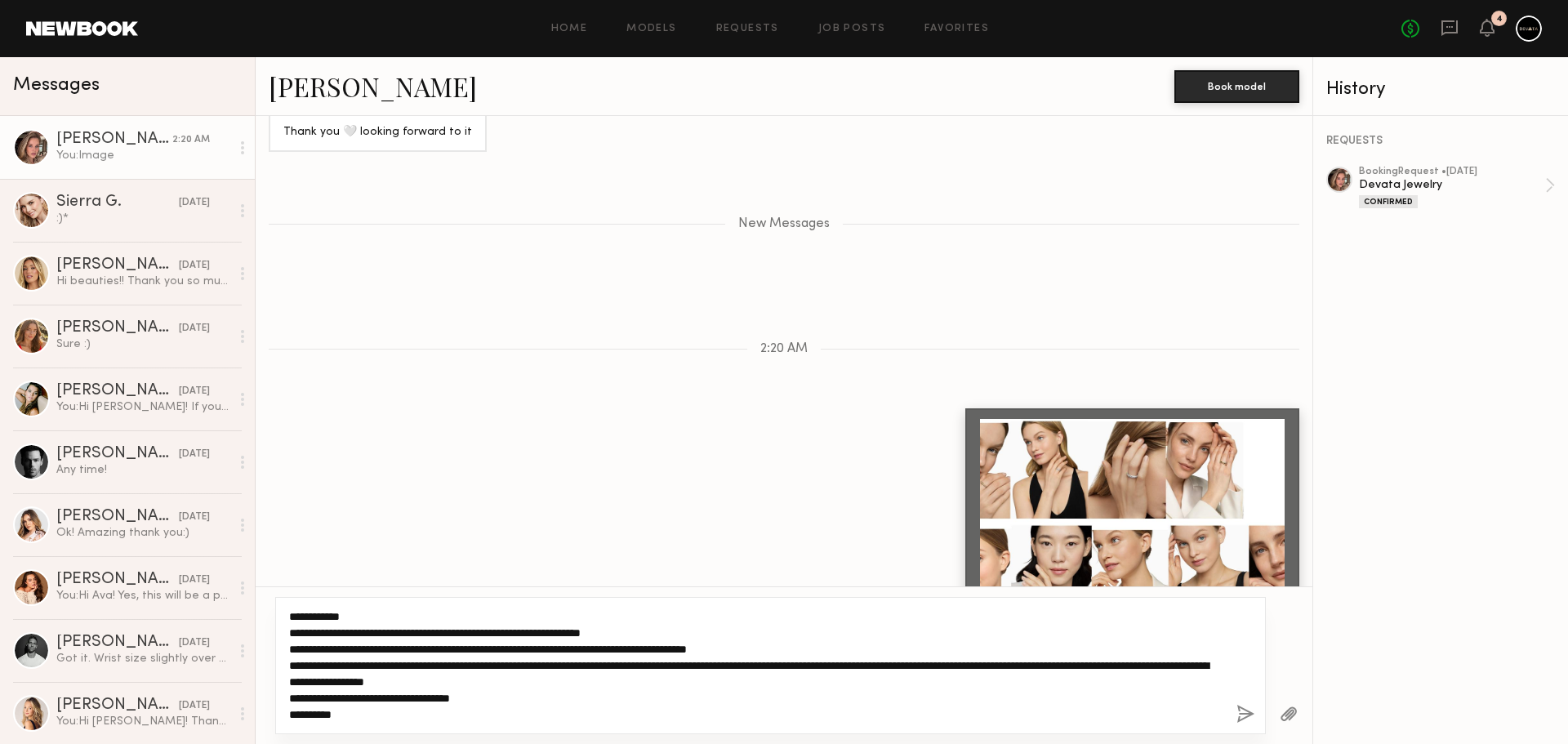
click at [442, 615] on textarea "**********" at bounding box center [756, 666] width 935 height 115
click at [711, 629] on textarea "**********" at bounding box center [756, 657] width 935 height 131
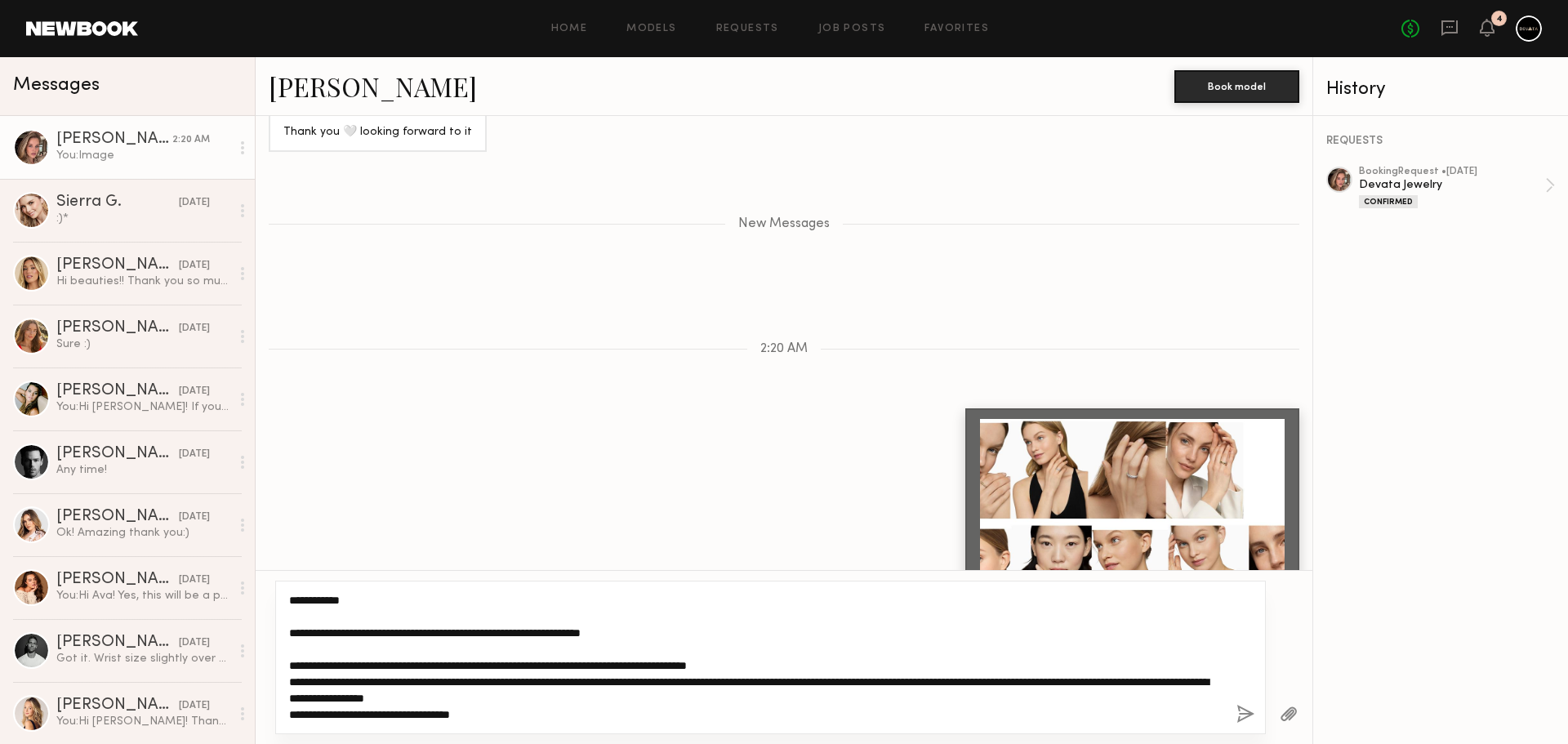
click at [814, 666] on textarea "**********" at bounding box center [756, 657] width 935 height 131
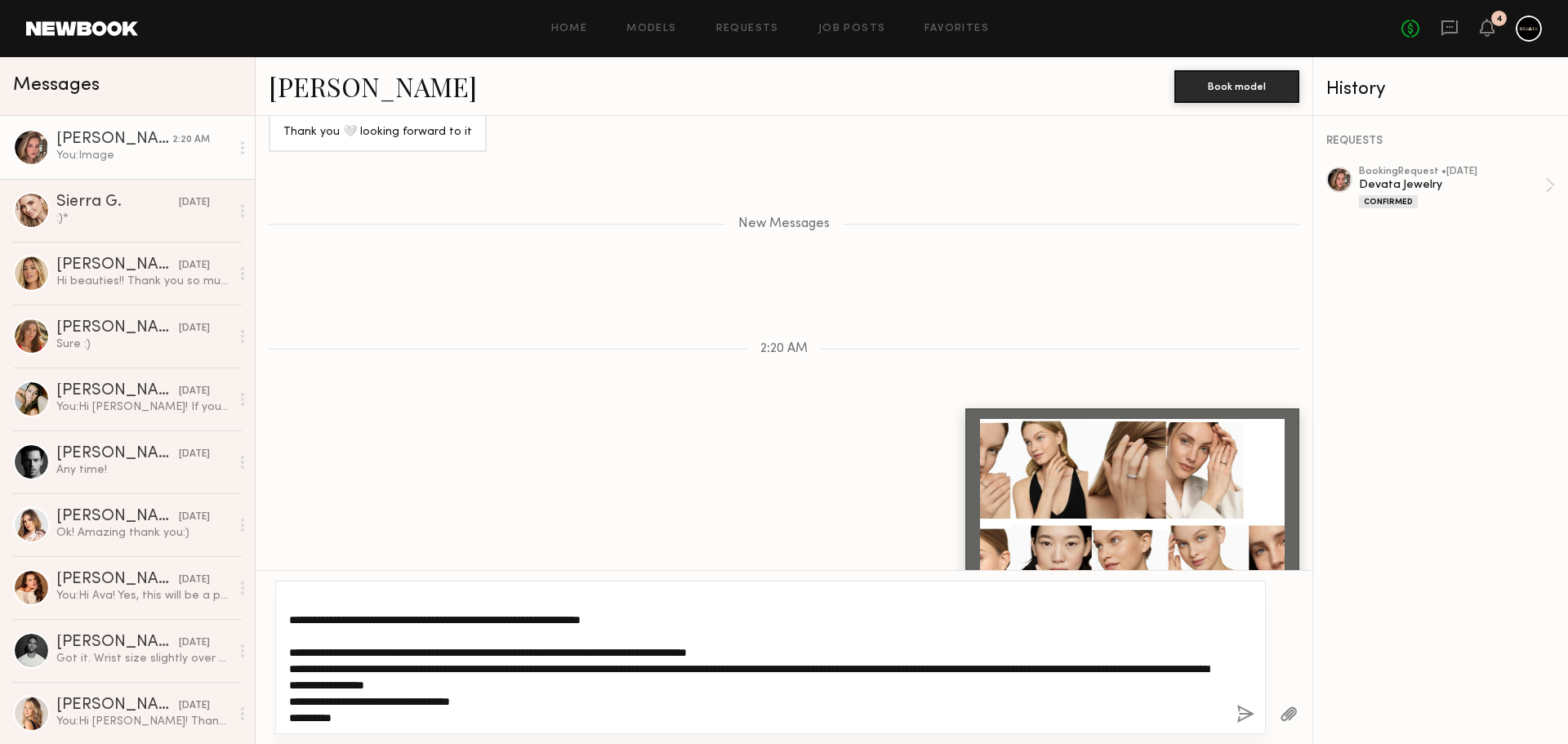
scroll to position [16, 0]
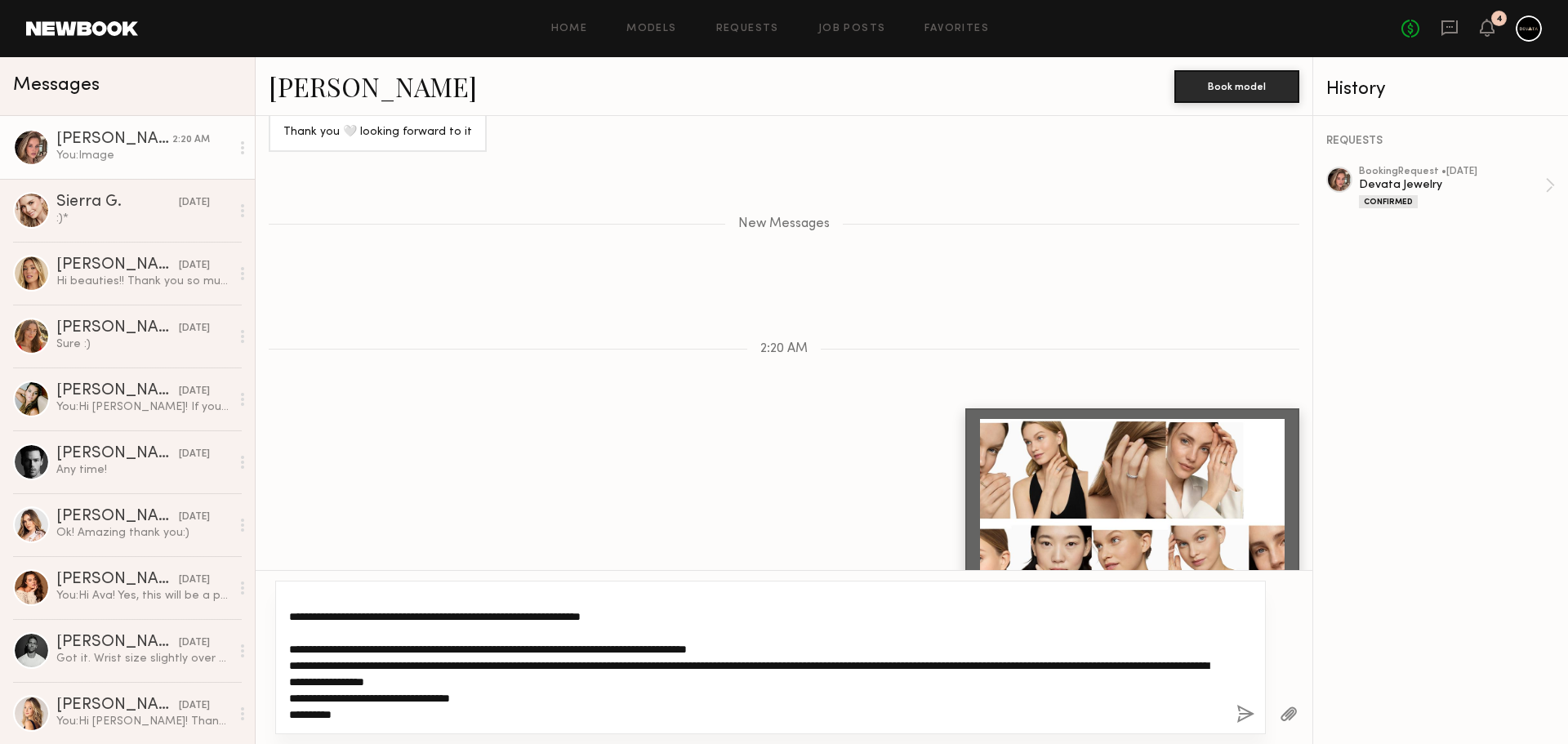
click at [312, 666] on textarea "**********" at bounding box center [756, 657] width 935 height 131
click at [289, 700] on textarea "**********" at bounding box center [756, 657] width 935 height 131
click at [425, 692] on textarea "**********" at bounding box center [756, 657] width 935 height 131
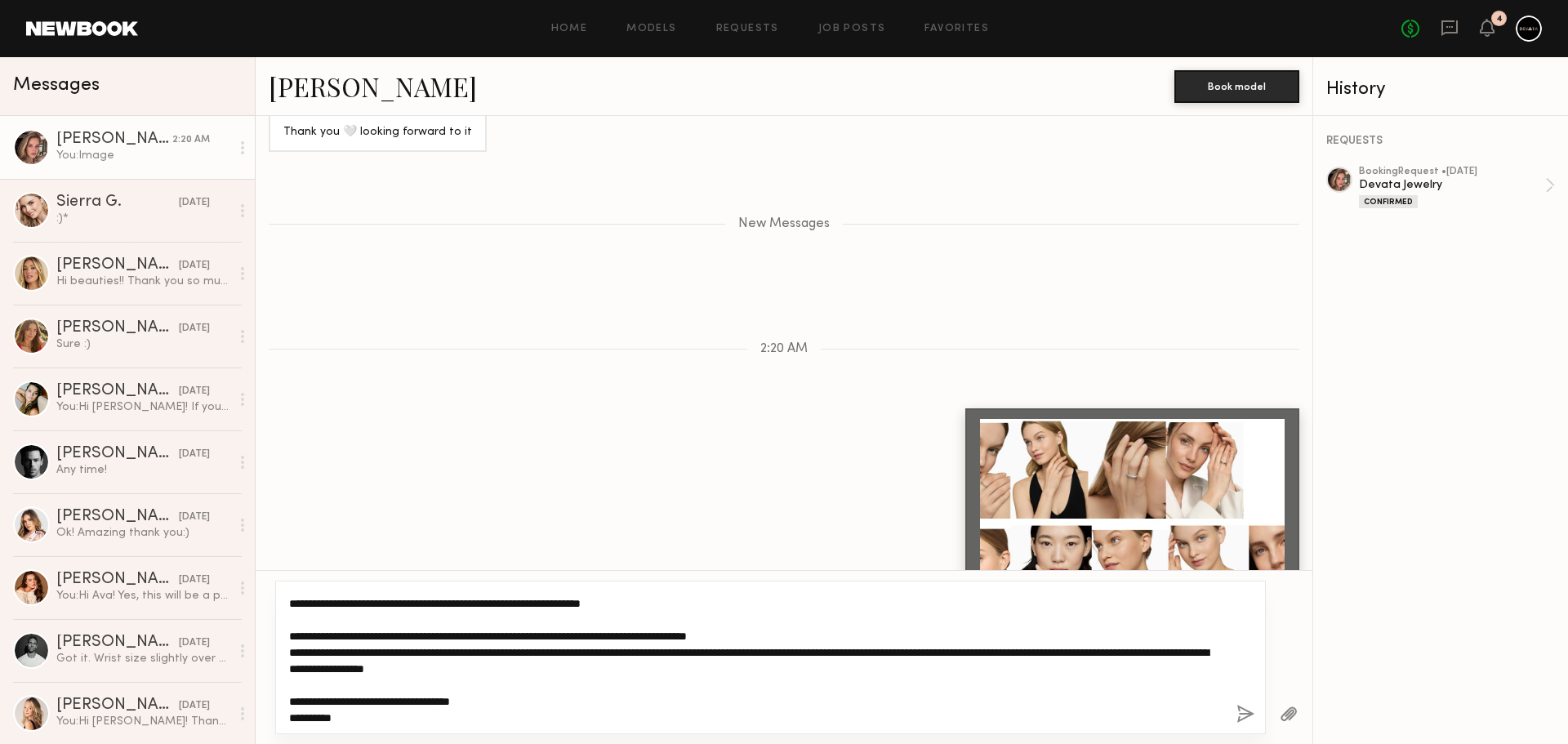
scroll to position [33, 0]
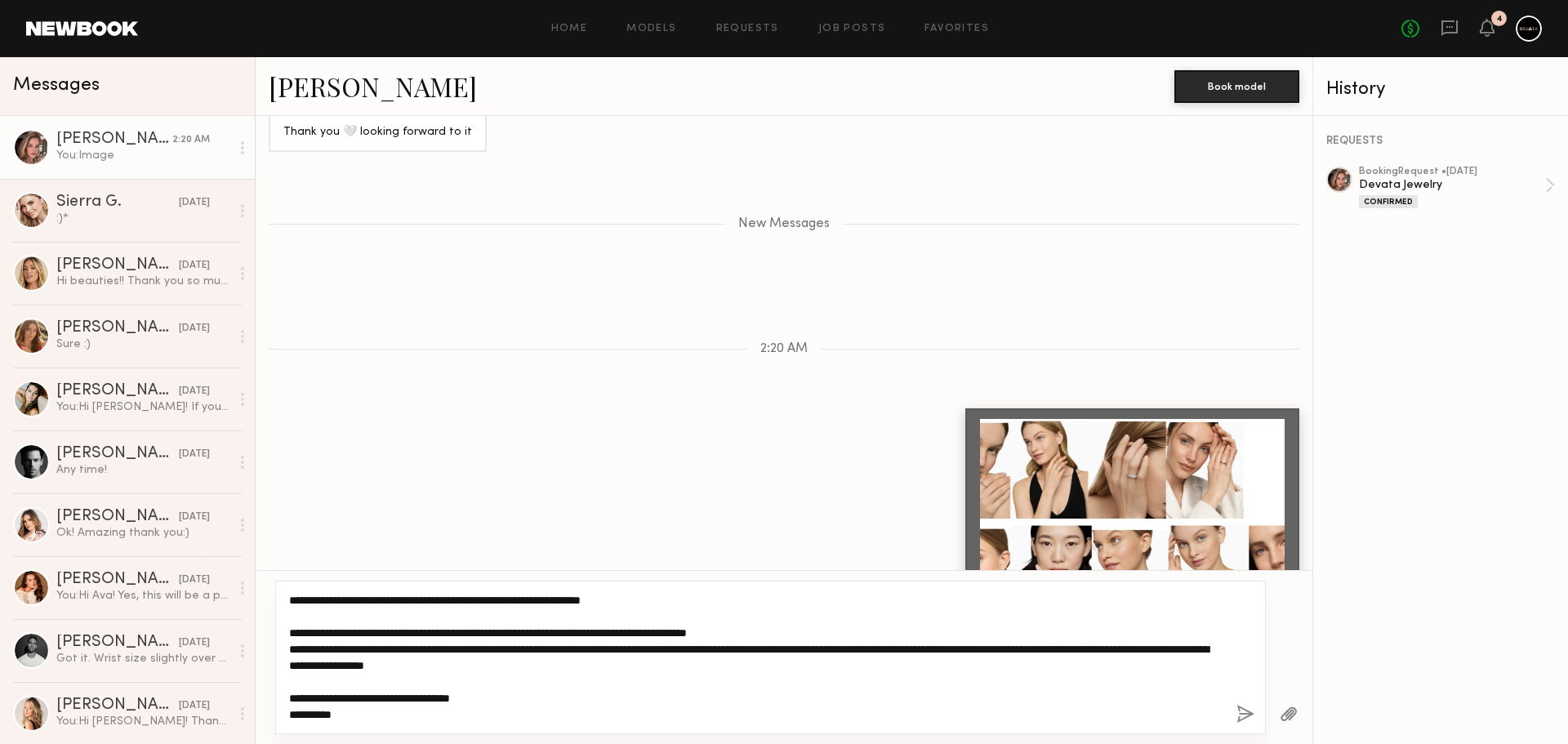
click at [515, 699] on textarea "**********" at bounding box center [756, 657] width 935 height 131
click at [814, 632] on textarea "**********" at bounding box center [756, 657] width 935 height 131
click at [793, 675] on textarea "**********" at bounding box center [756, 657] width 935 height 131
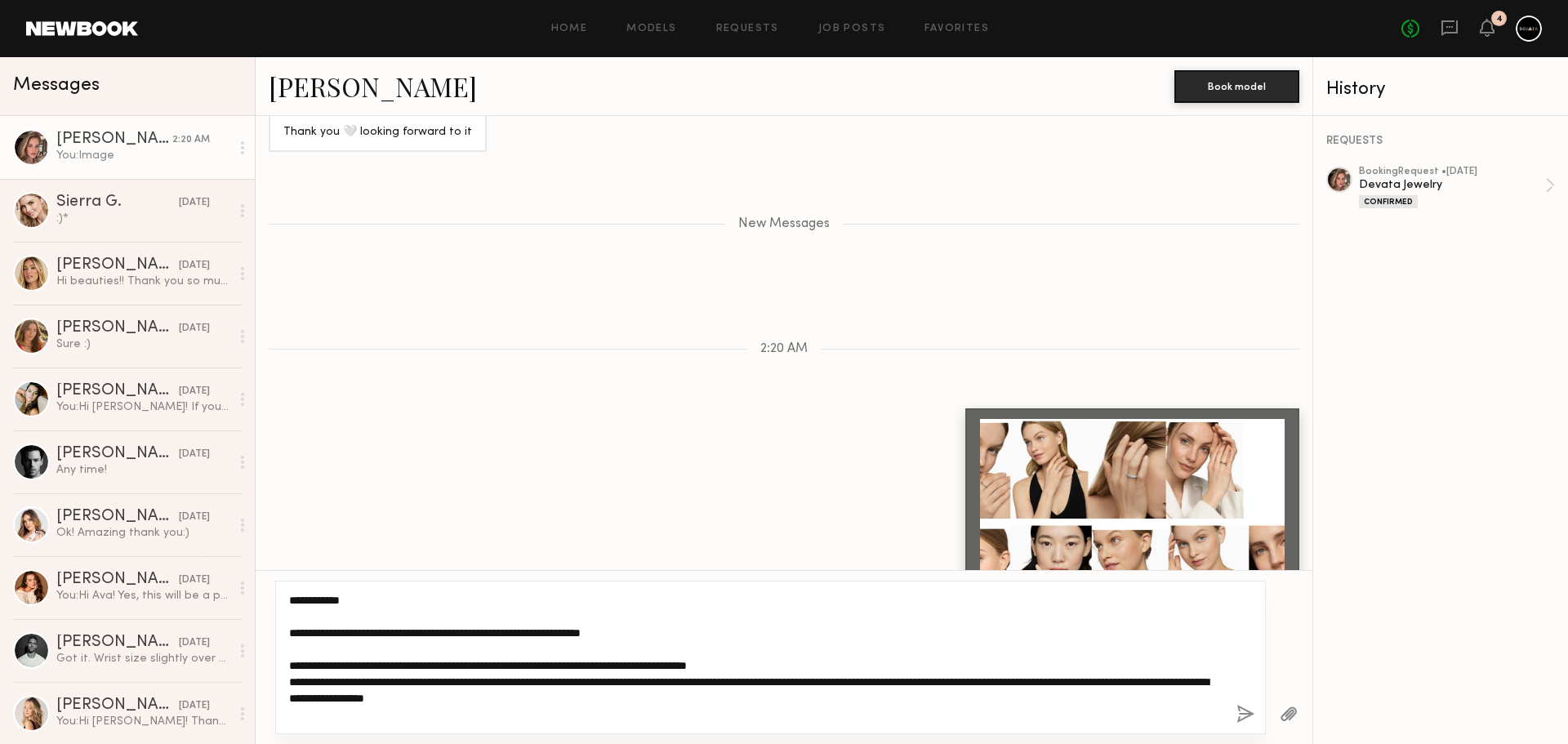
scroll to position [49, 0]
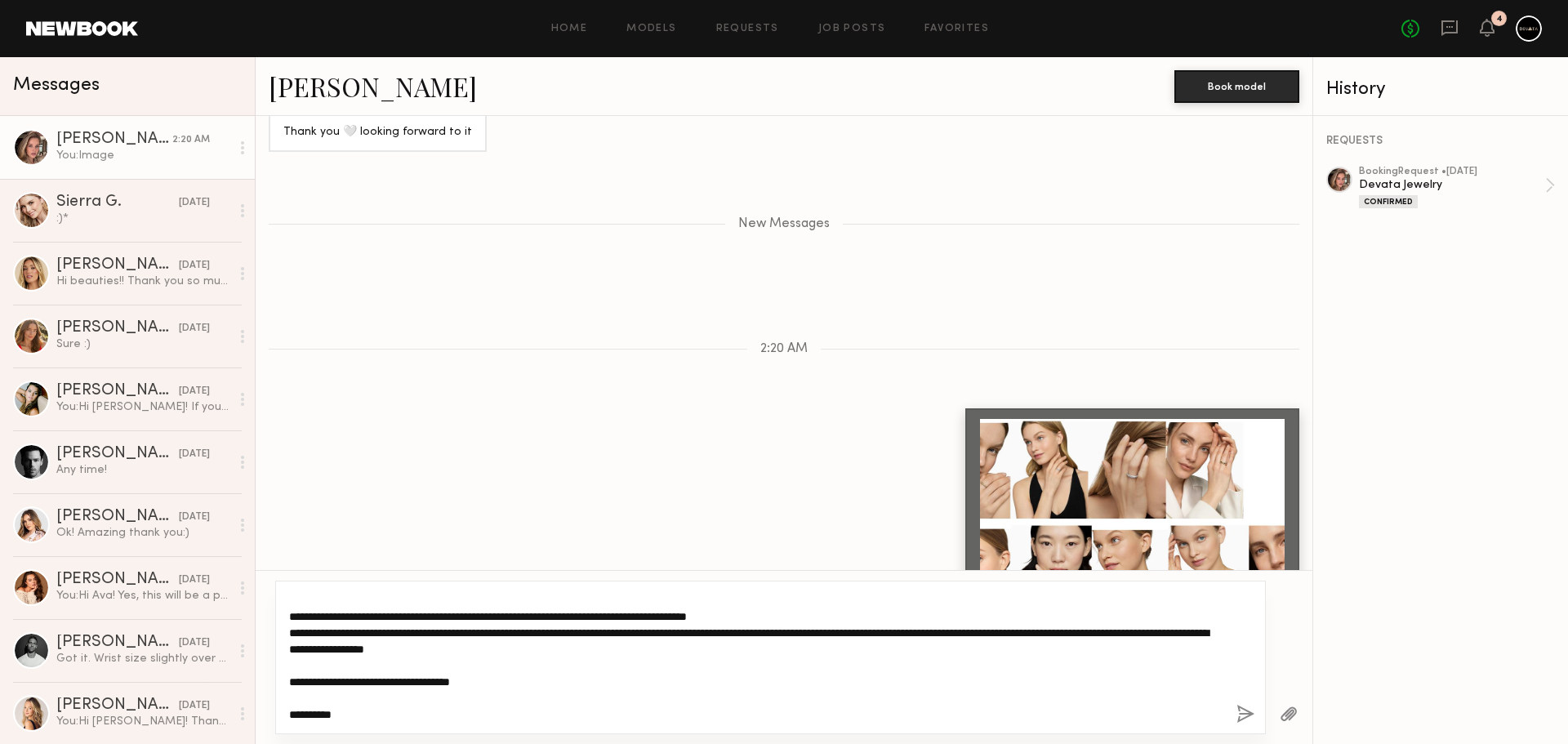
click at [628, 687] on textarea "**********" at bounding box center [756, 657] width 935 height 131
type textarea "**********"
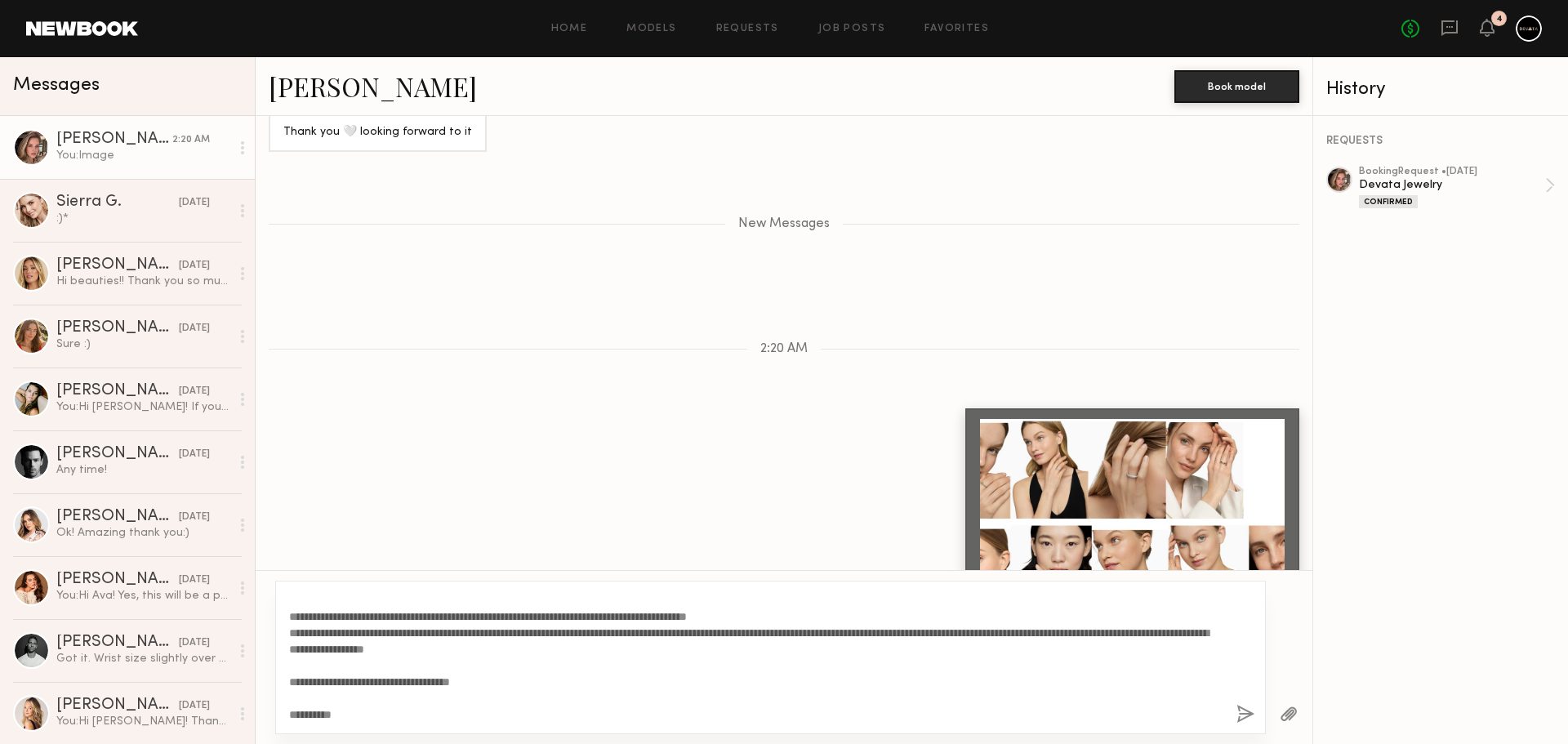
click at [1244, 714] on button "button" at bounding box center [1245, 715] width 18 height 21
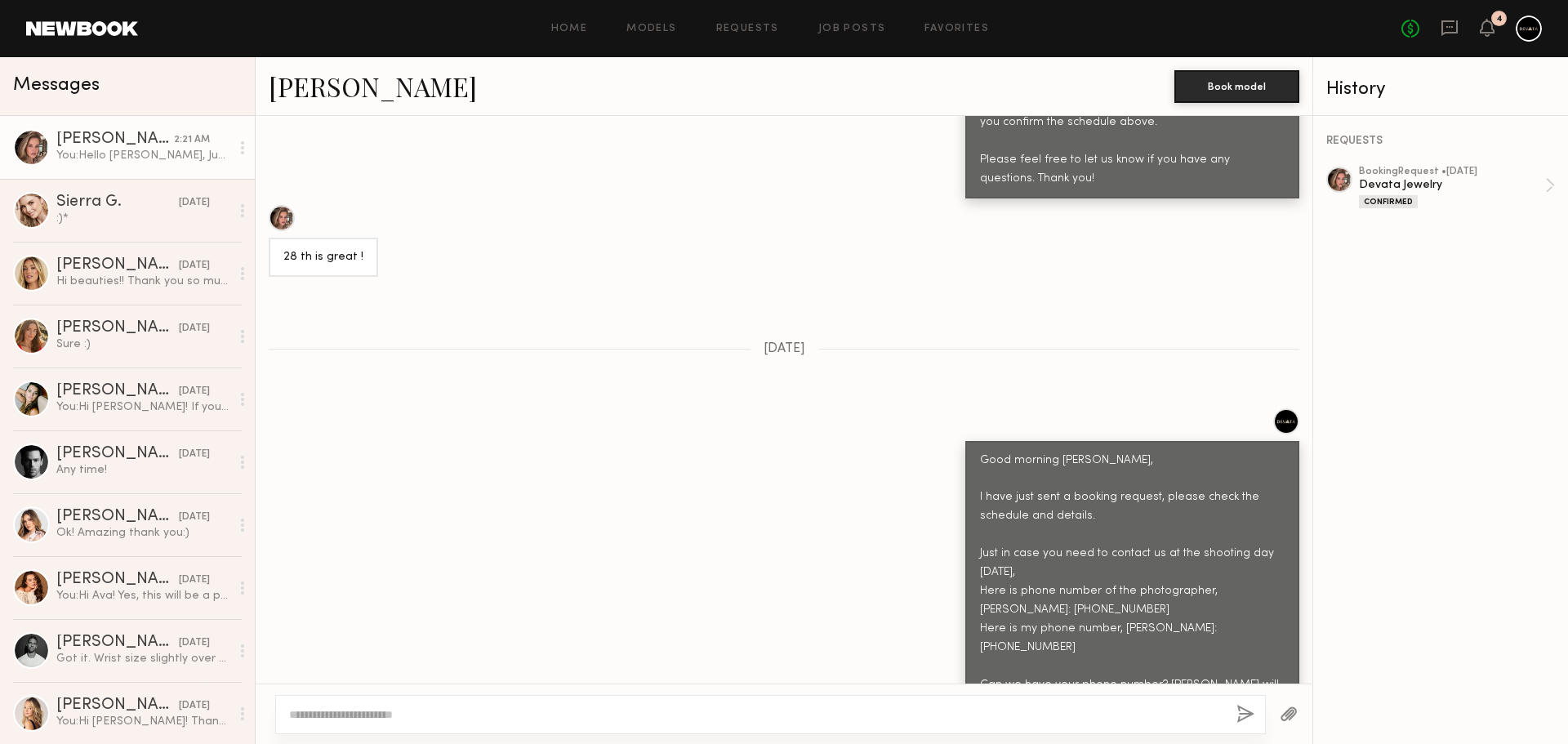
scroll to position [5008, 0]
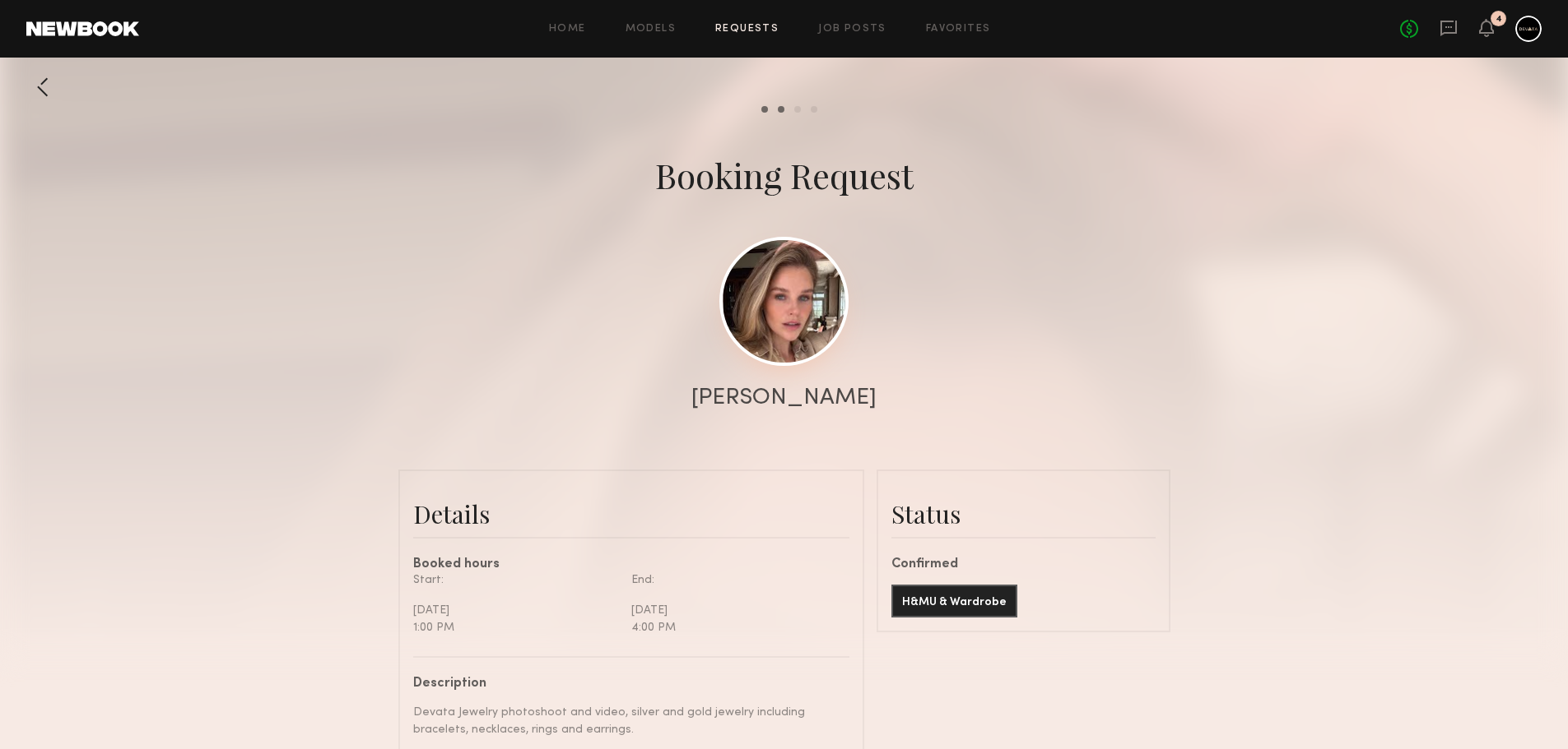
scroll to position [1585, 0]
click at [774, 273] on link at bounding box center [784, 302] width 129 height 129
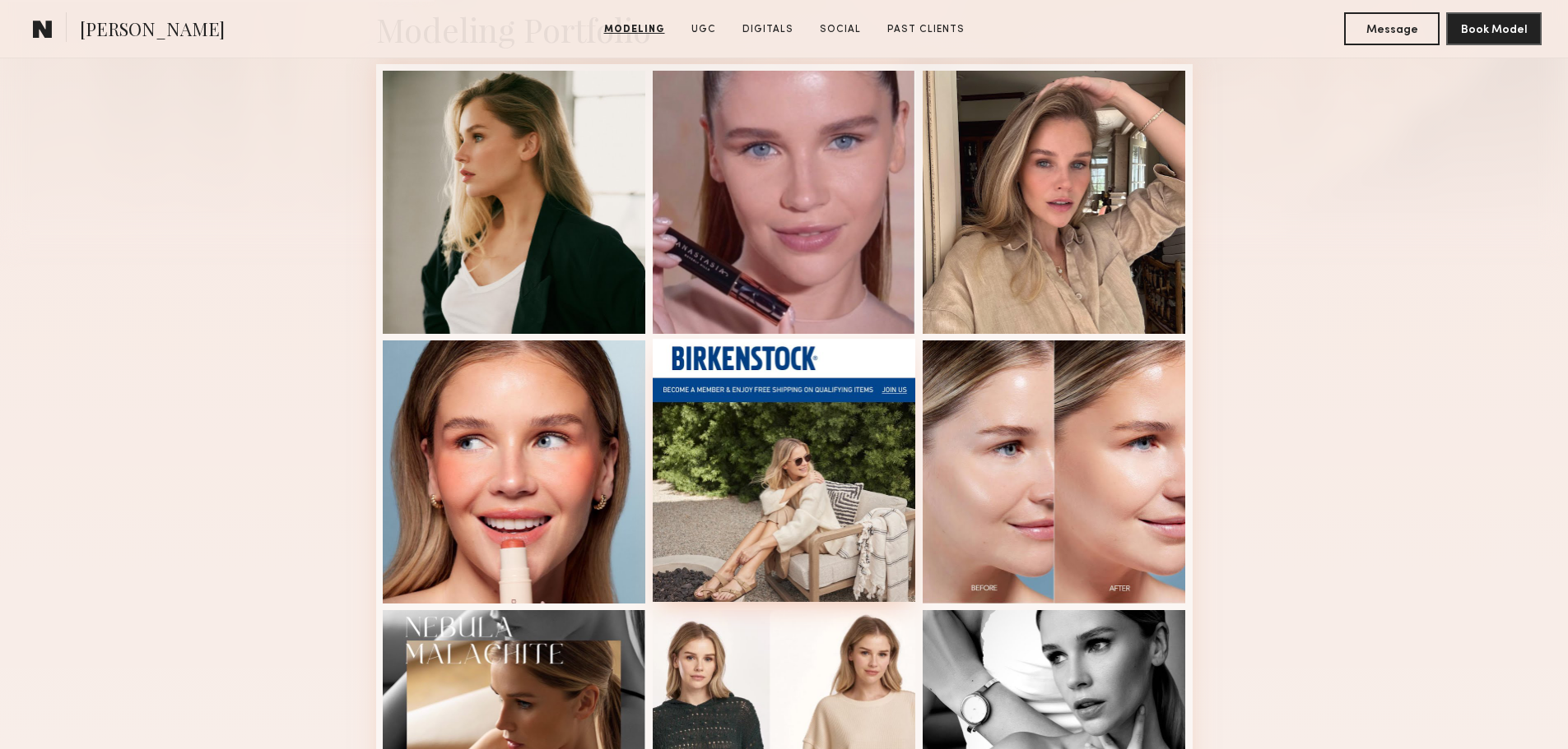
scroll to position [412, 0]
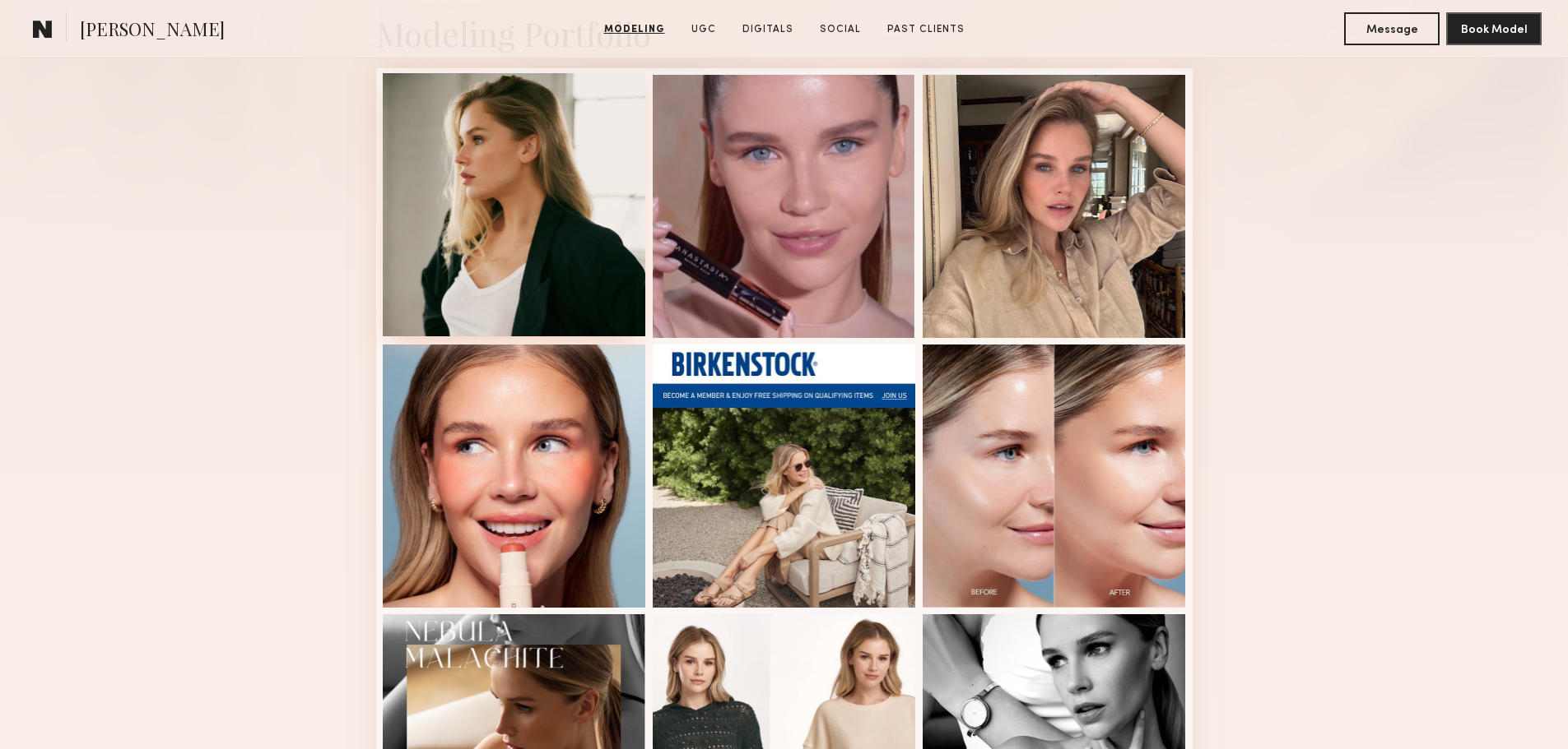
click at [519, 260] on div at bounding box center [514, 205] width 263 height 263
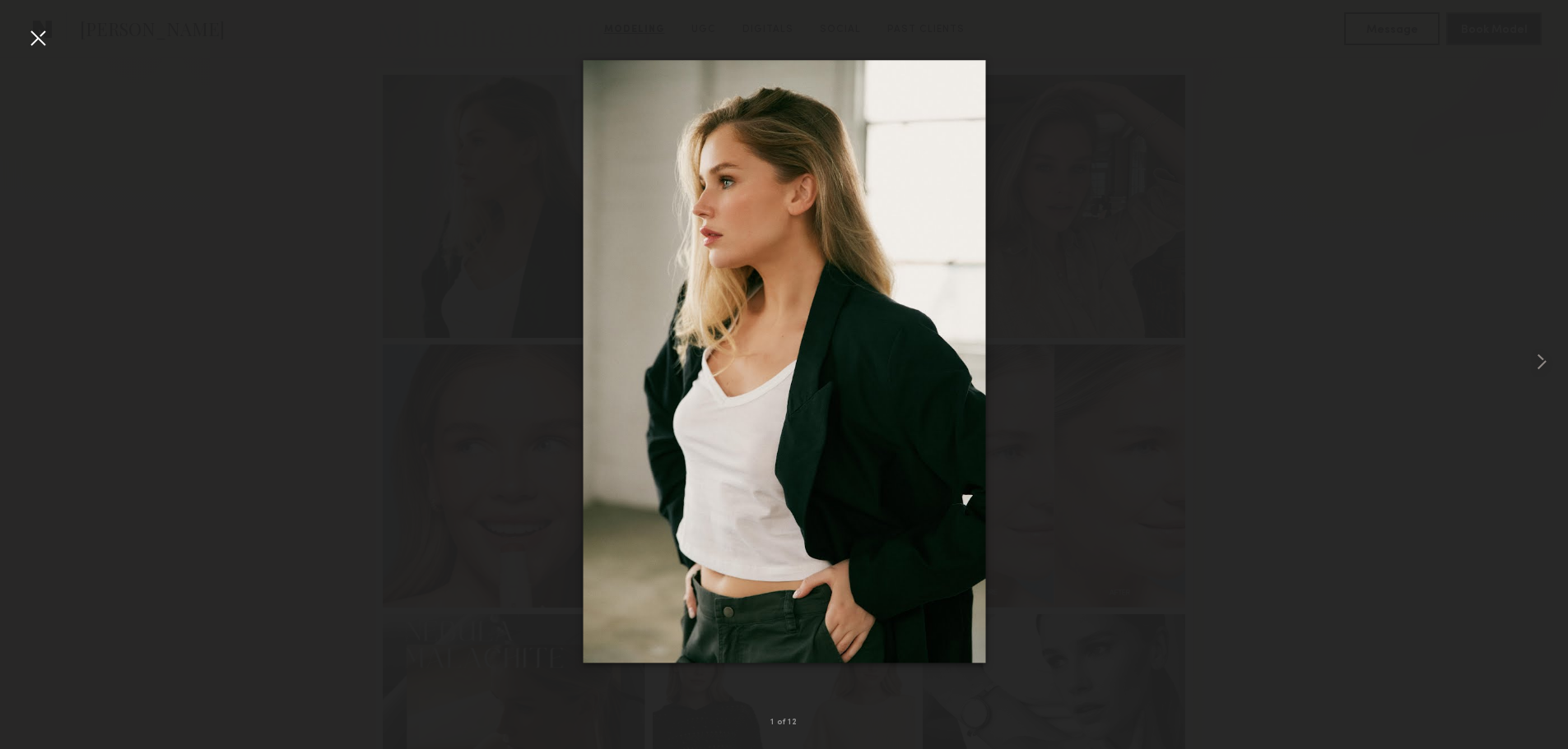
click at [43, 36] on div at bounding box center [38, 38] width 26 height 26
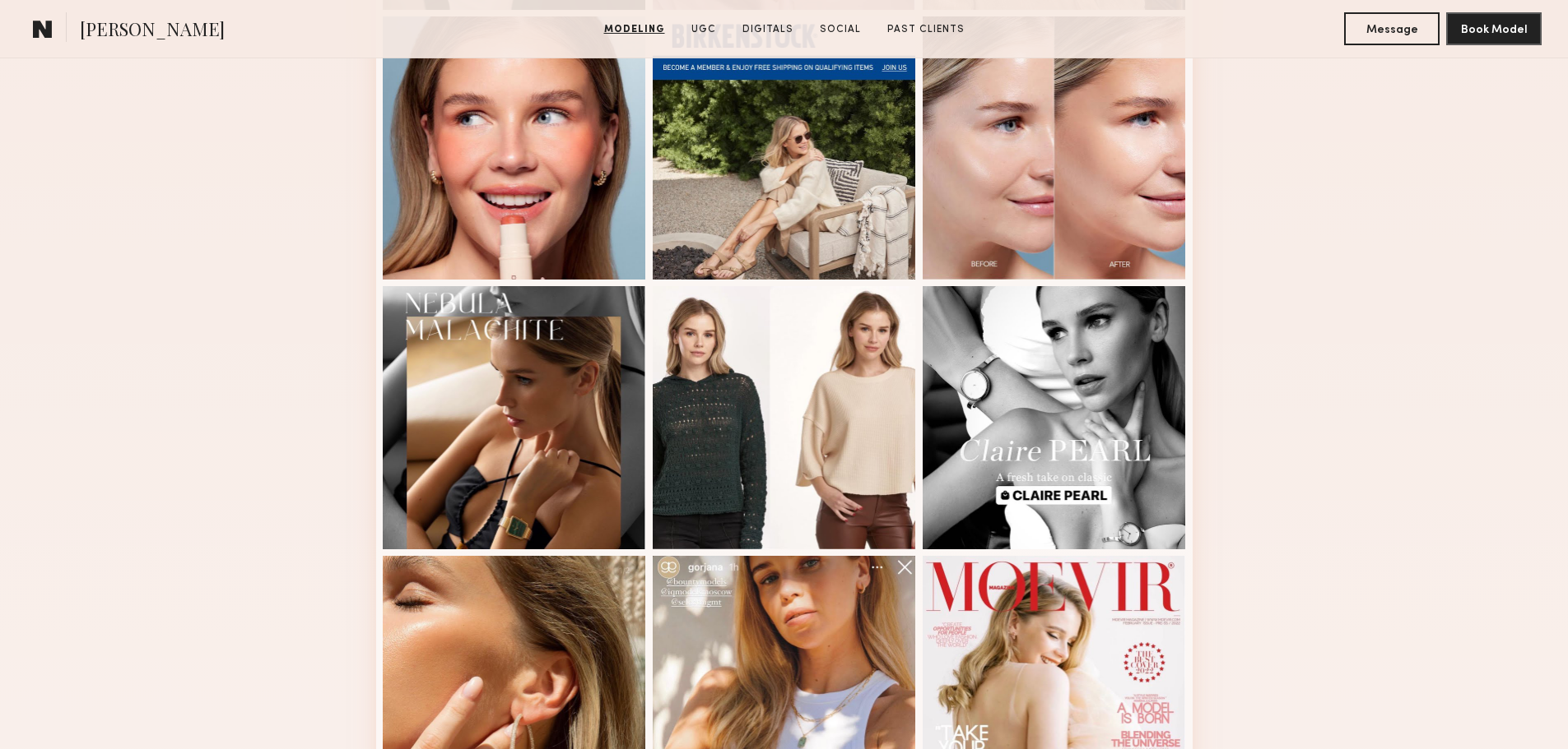
scroll to position [822, 0]
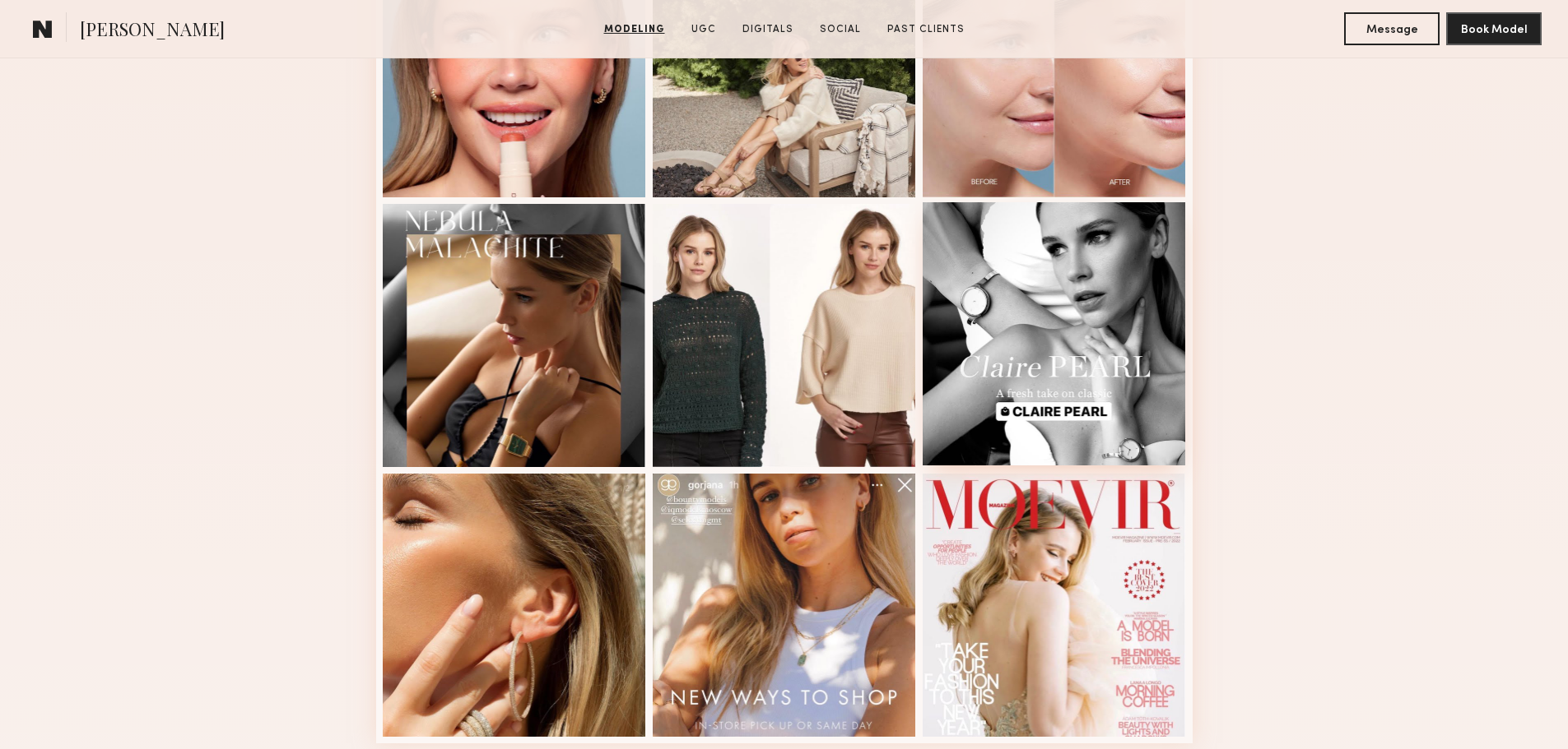
click at [1049, 374] on div at bounding box center [1054, 334] width 263 height 263
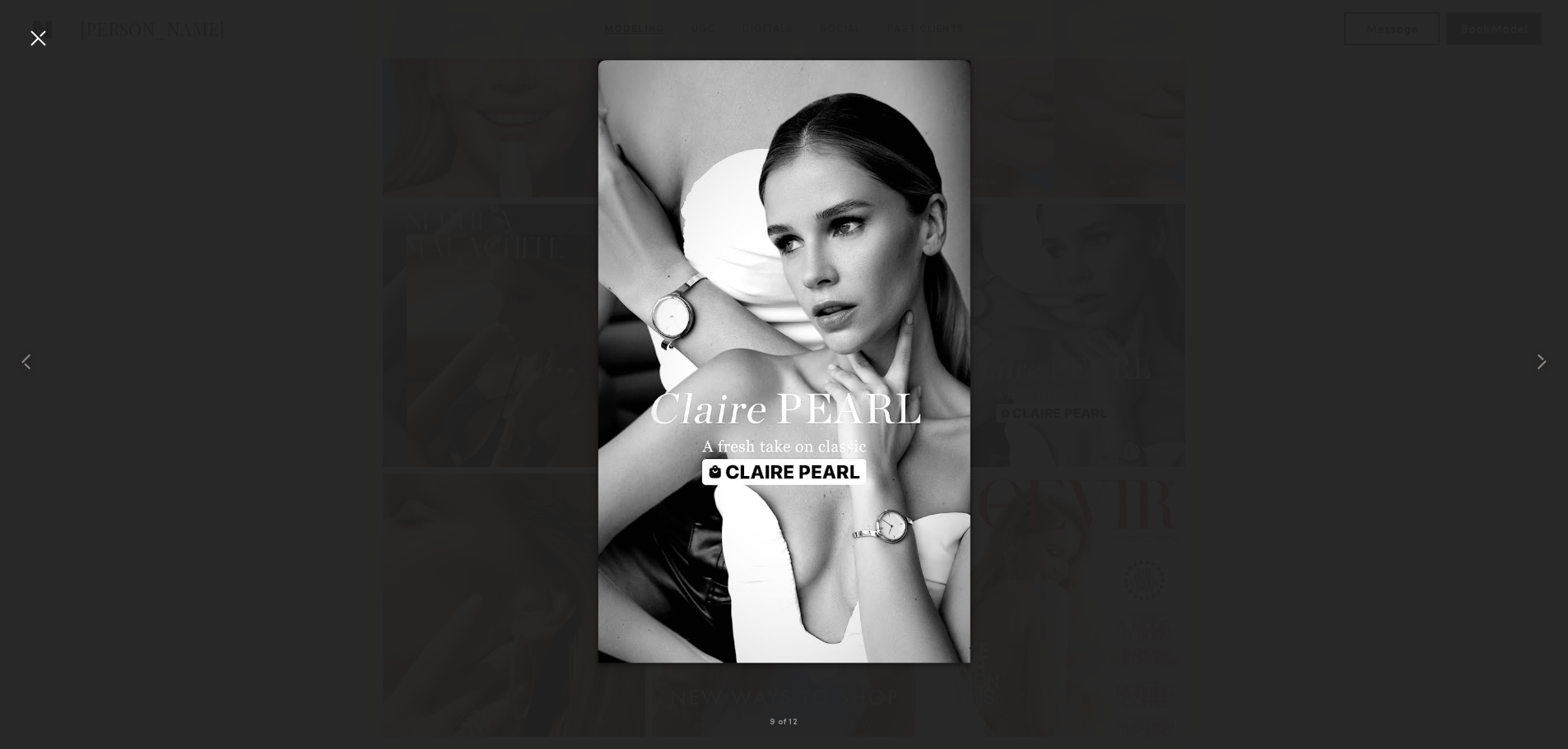
click at [43, 36] on div at bounding box center [38, 38] width 26 height 26
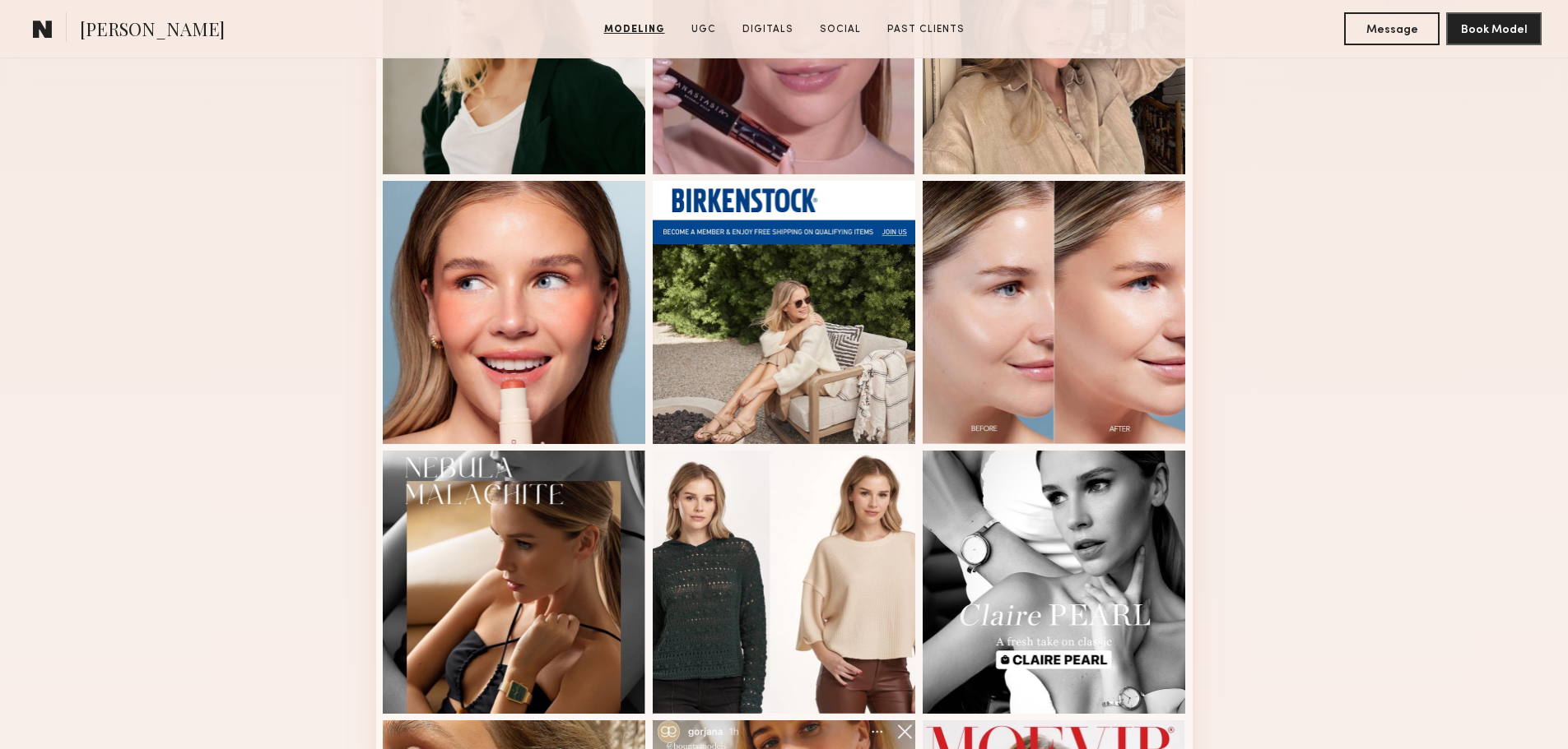
scroll to position [163, 0]
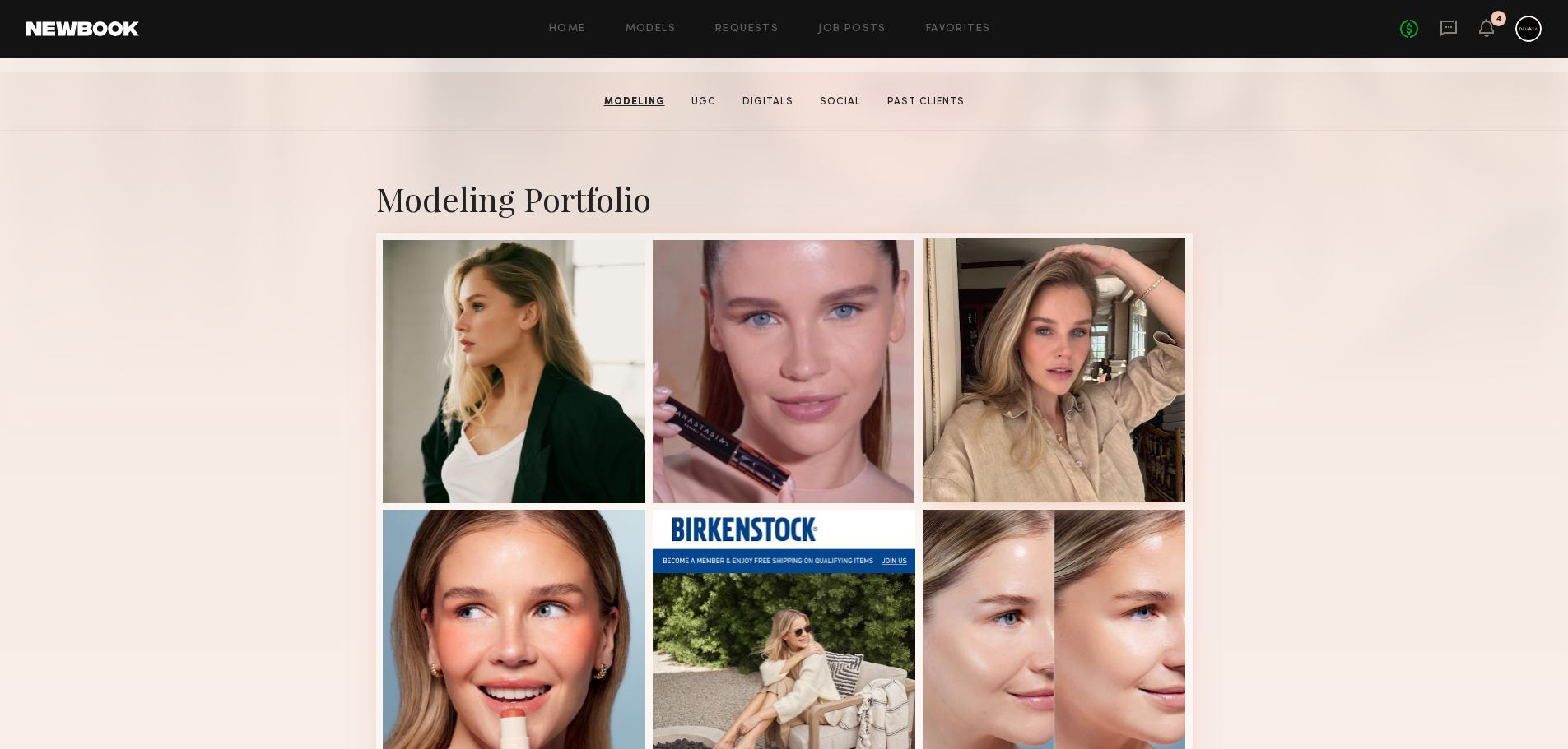
scroll to position [575, 0]
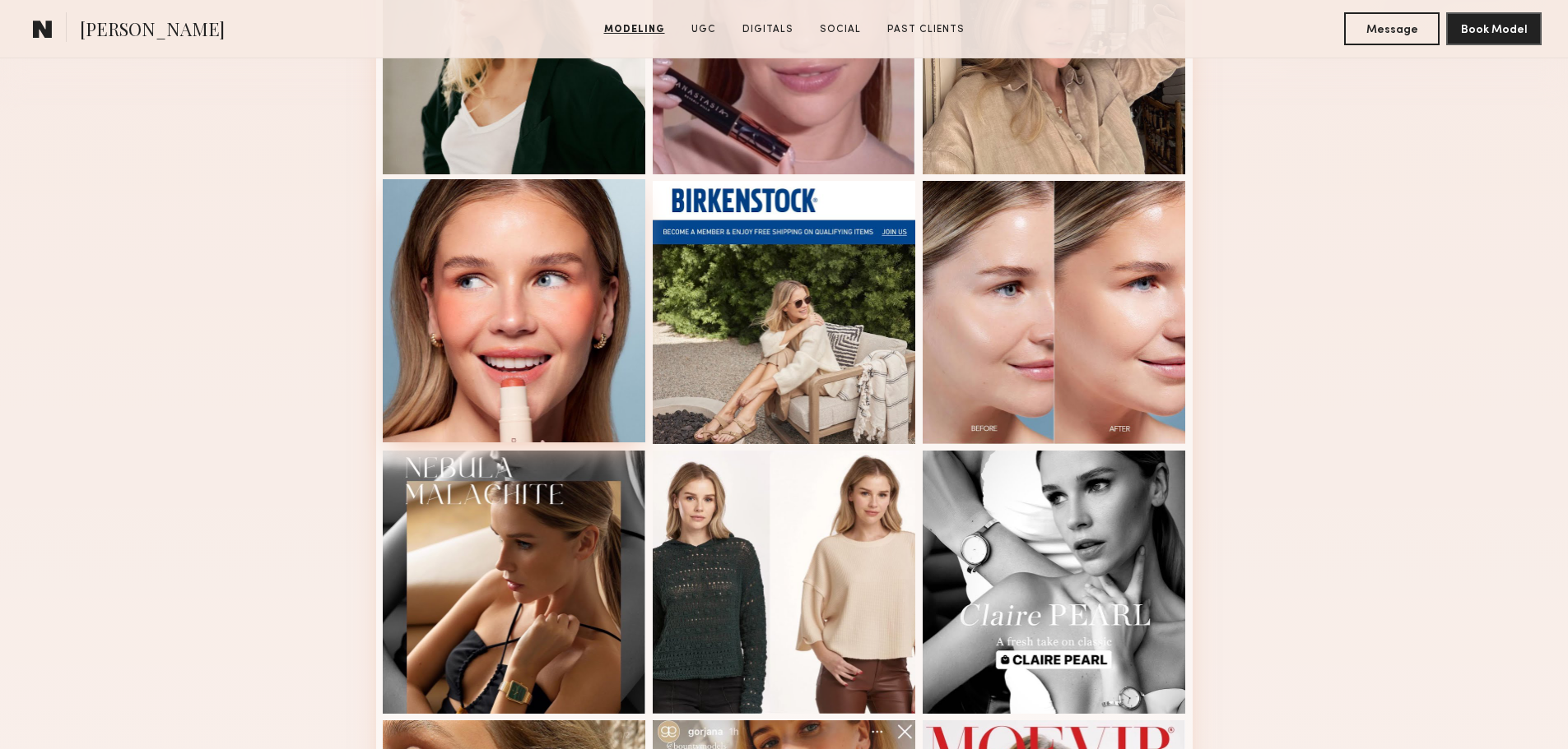
click at [405, 343] on div at bounding box center [514, 310] width 263 height 263
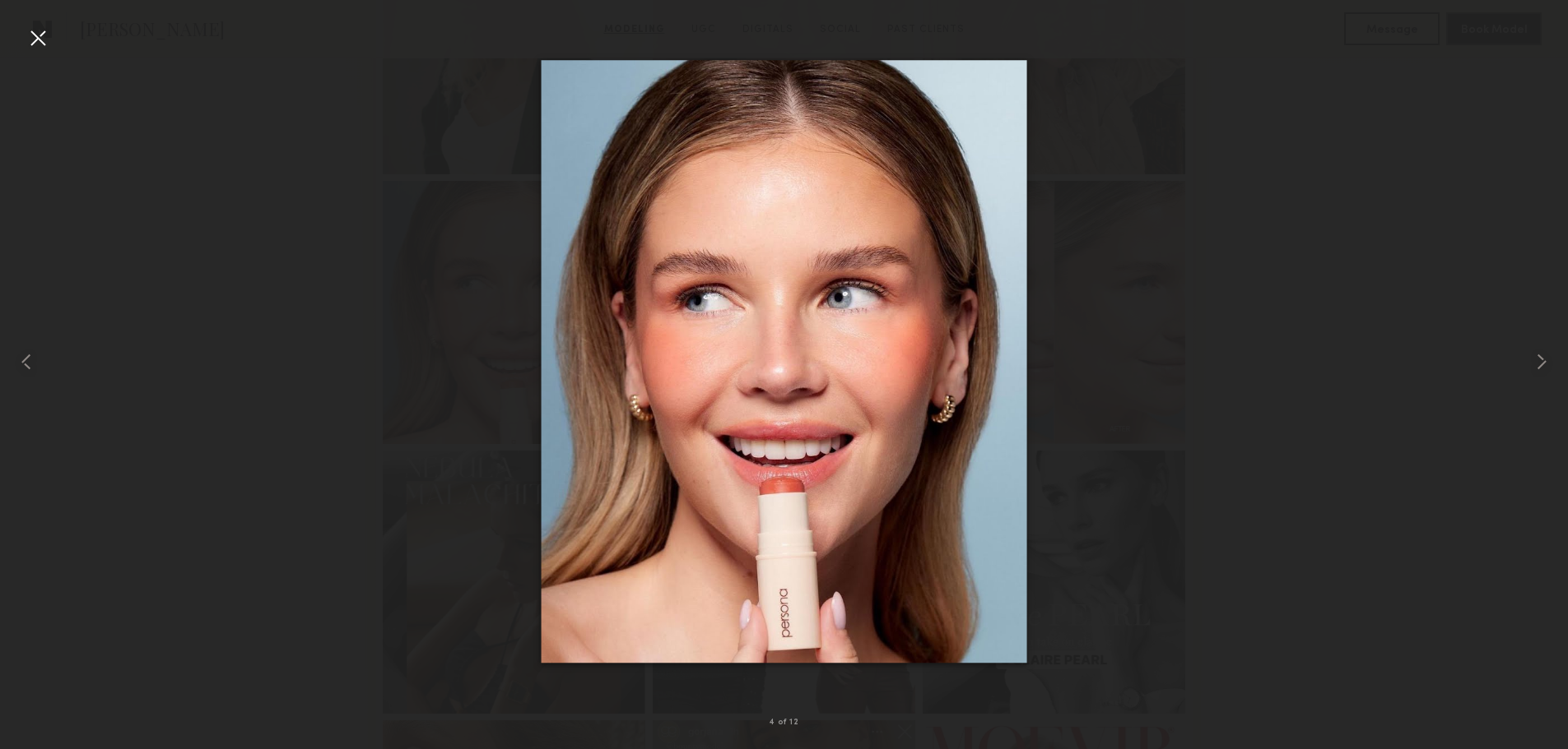
click at [43, 41] on div at bounding box center [38, 38] width 26 height 26
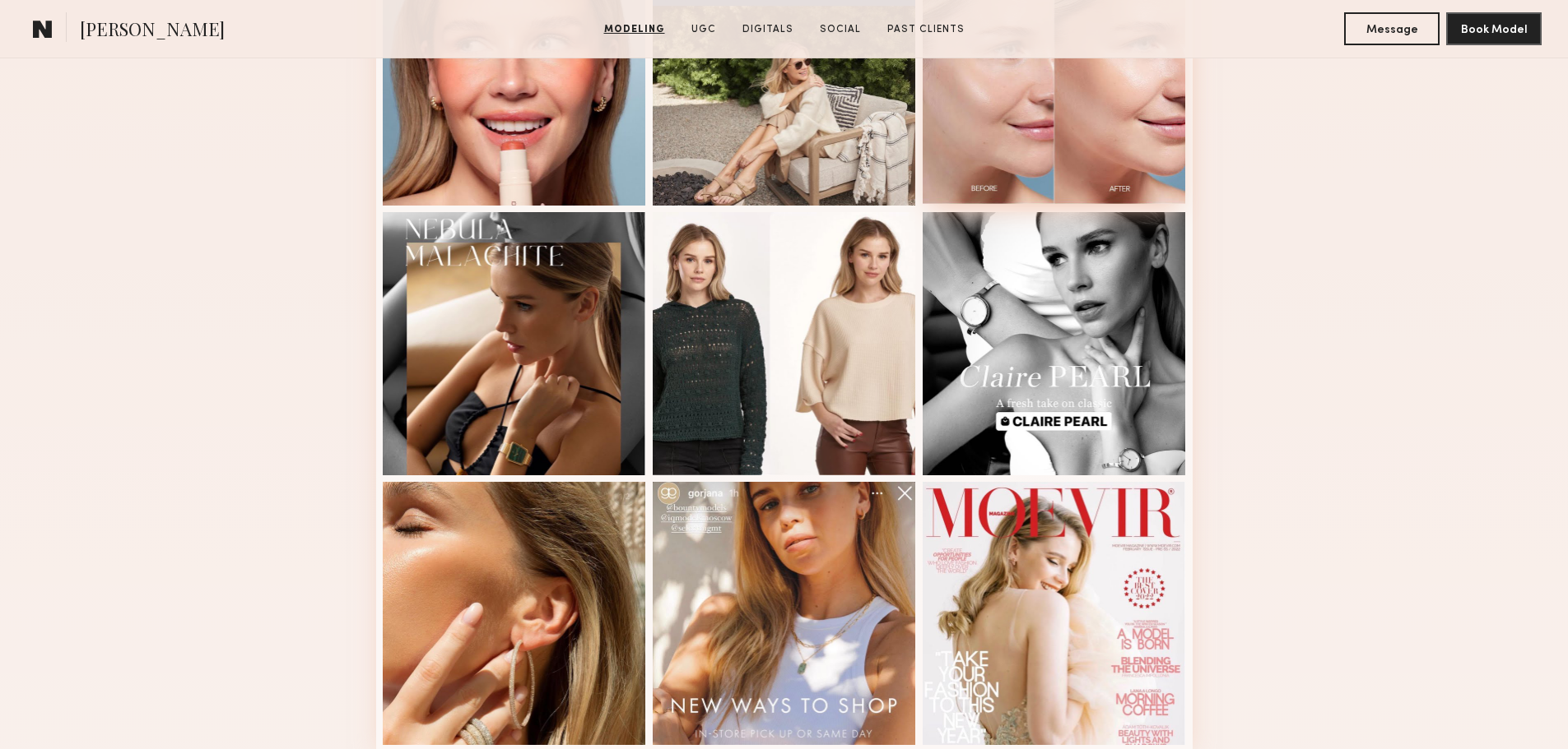
scroll to position [986, 0]
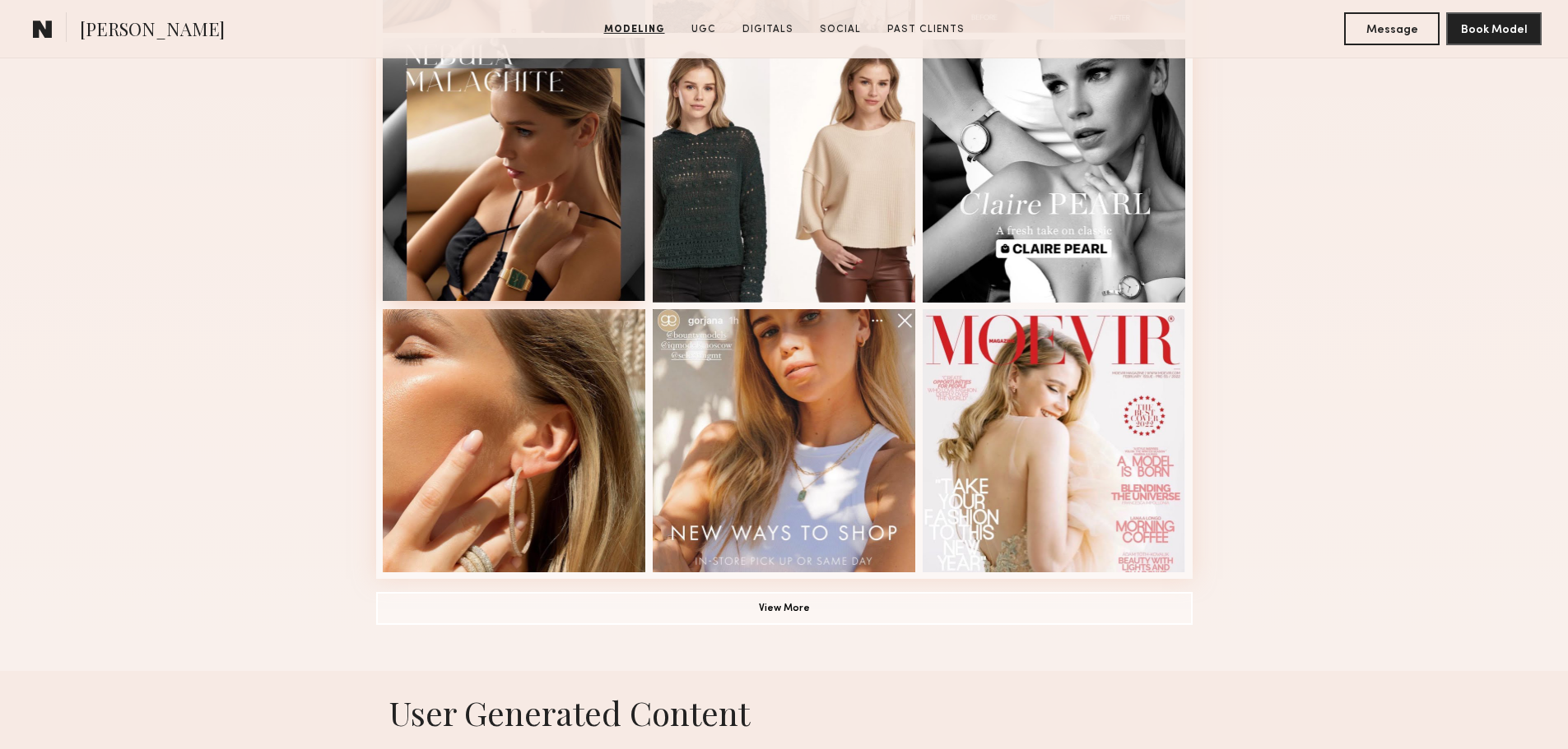
click at [589, 283] on div at bounding box center [514, 169] width 263 height 263
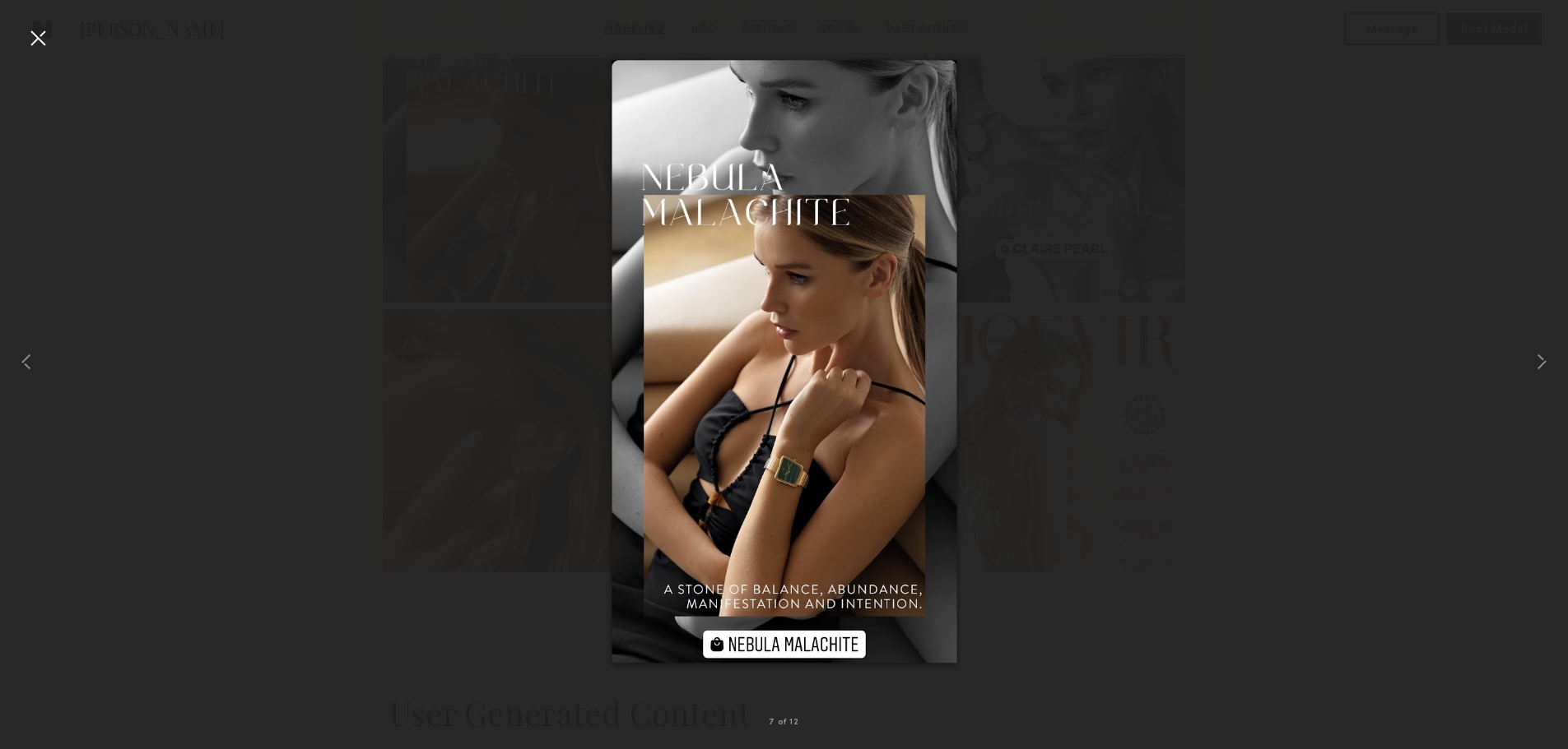
click at [35, 33] on div at bounding box center [38, 38] width 26 height 26
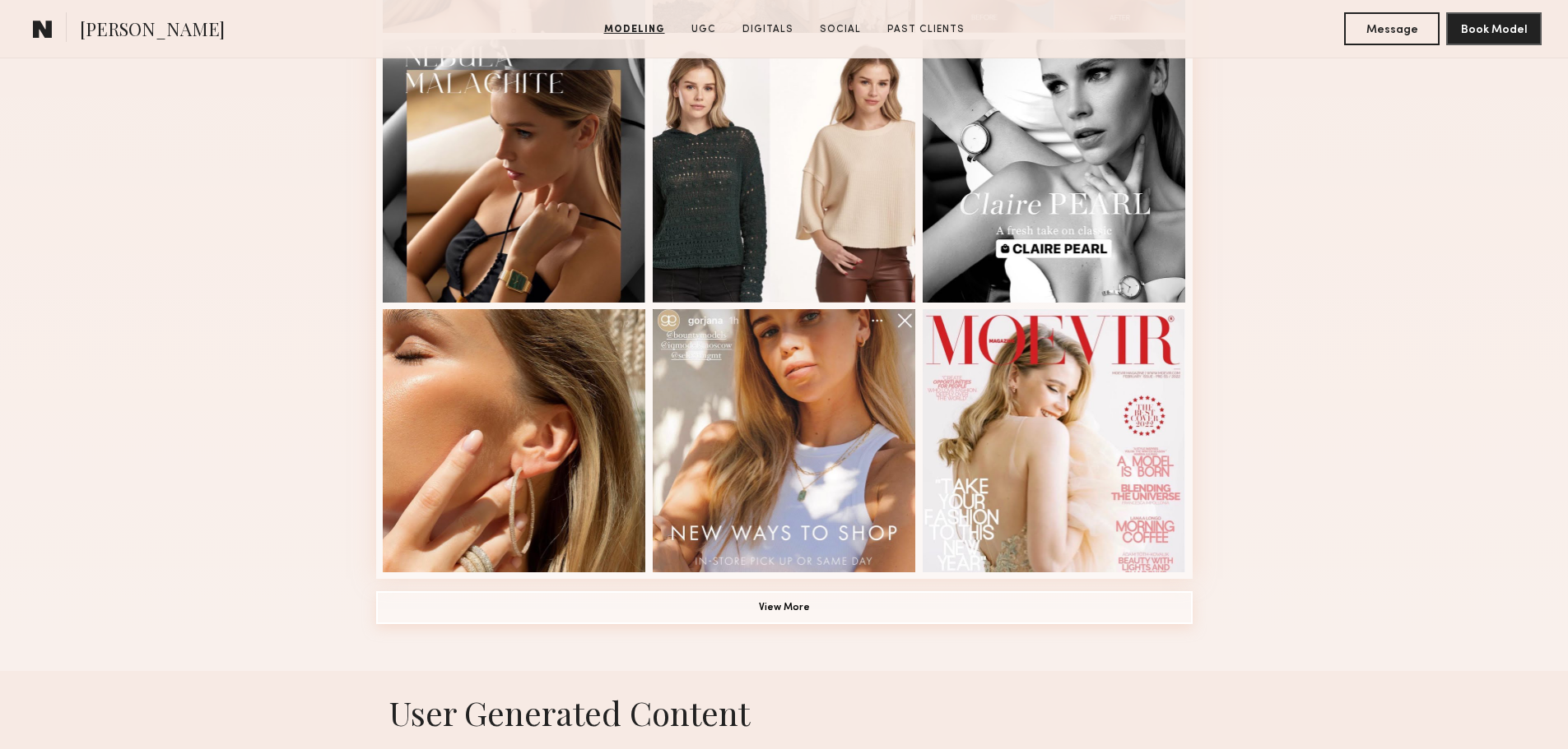
click at [798, 608] on button "View More" at bounding box center [784, 608] width 817 height 33
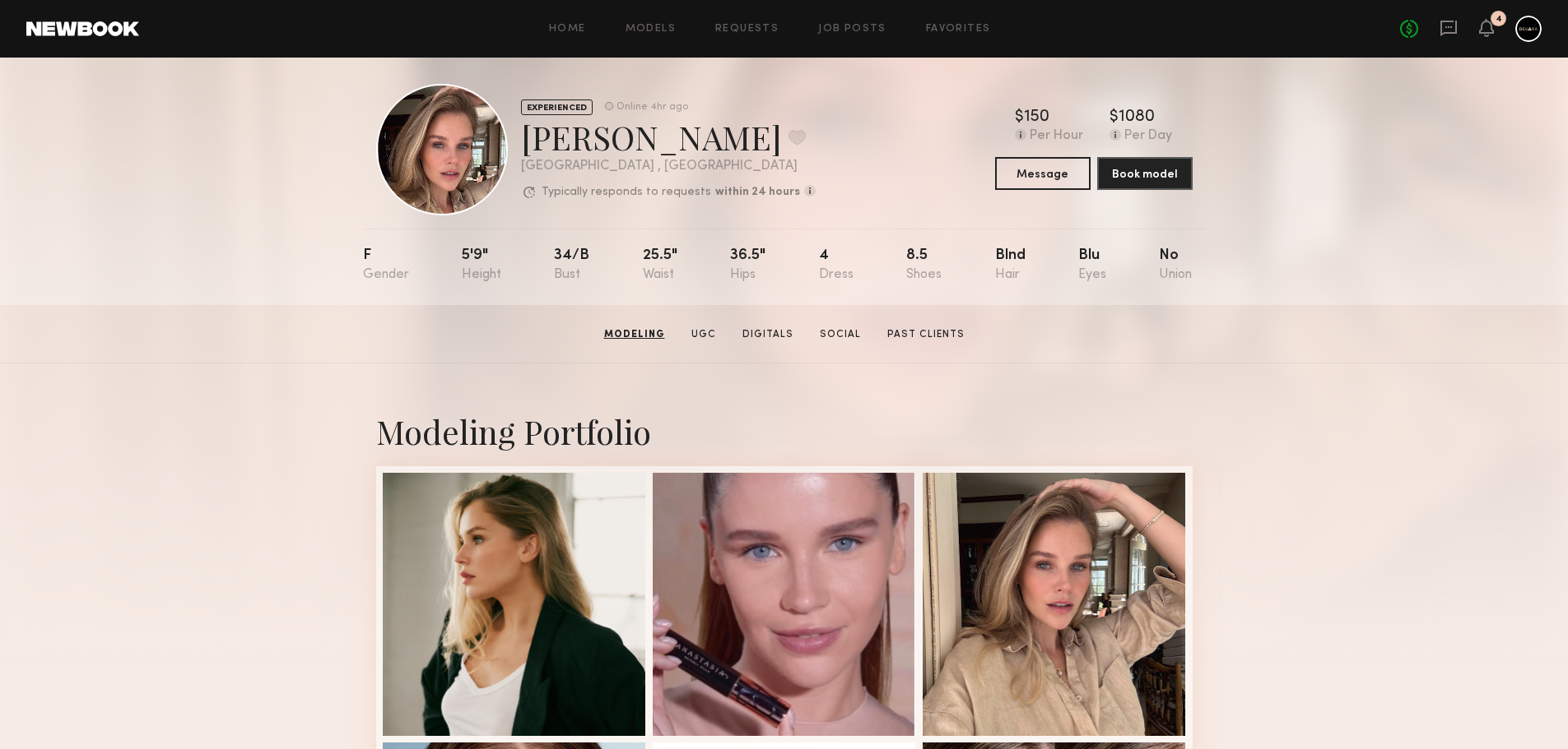
scroll to position [0, 0]
